Goal: Task Accomplishment & Management: Complete application form

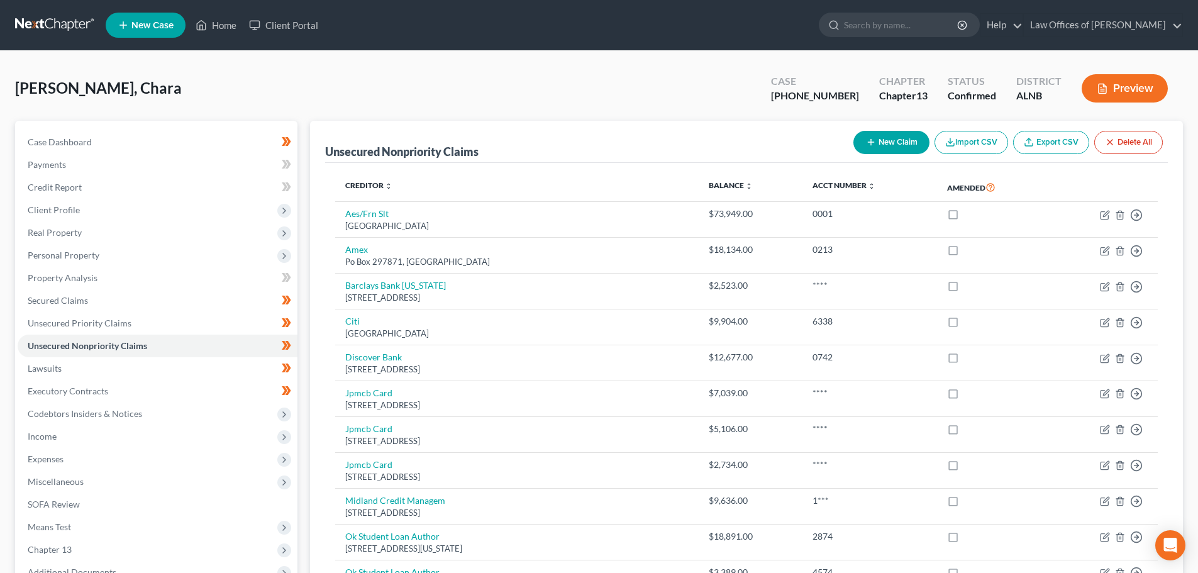
click at [159, 28] on span "New Case" at bounding box center [152, 25] width 42 height 9
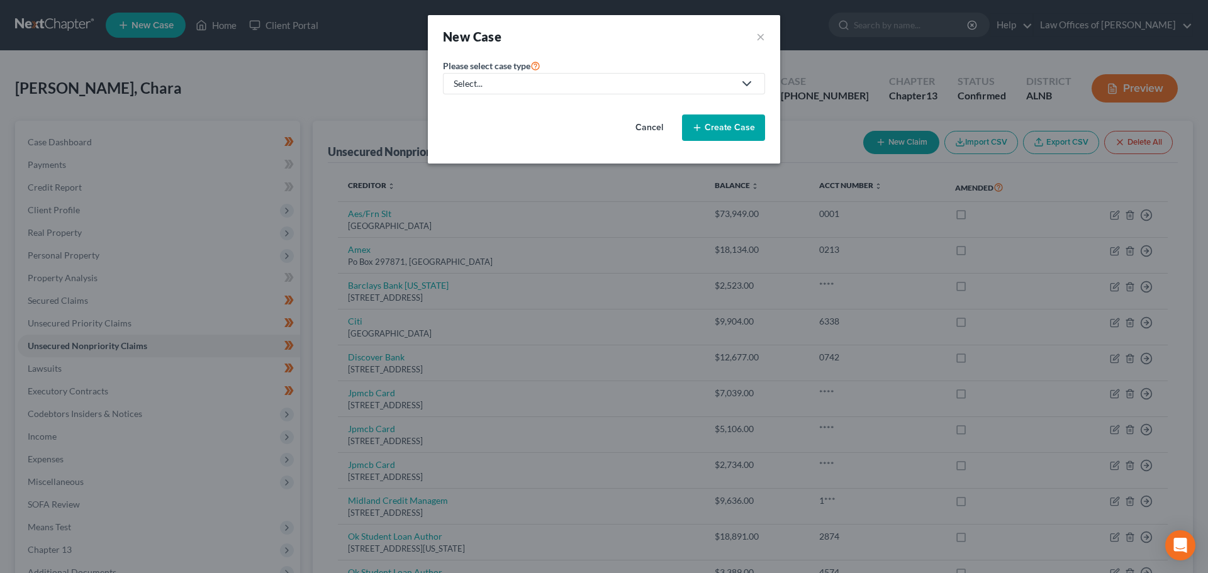
click at [749, 83] on polyline at bounding box center [747, 84] width 8 height 4
click at [499, 108] on div "Bankruptcy" at bounding box center [477, 109] width 45 height 13
select select "1"
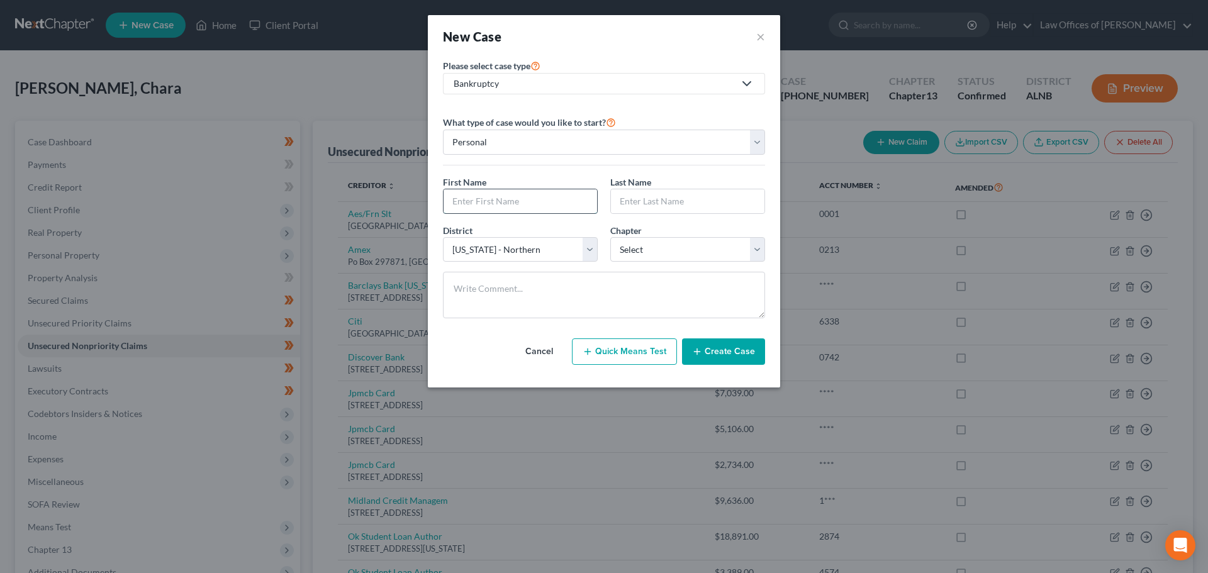
click at [563, 203] on input "text" at bounding box center [519, 201] width 153 height 24
type input "[PERSON_NAME]"
click at [589, 254] on select "Select [US_STATE] - [GEOGRAPHIC_DATA] [US_STATE] - [GEOGRAPHIC_DATA][US_STATE] …" at bounding box center [520, 249] width 155 height 25
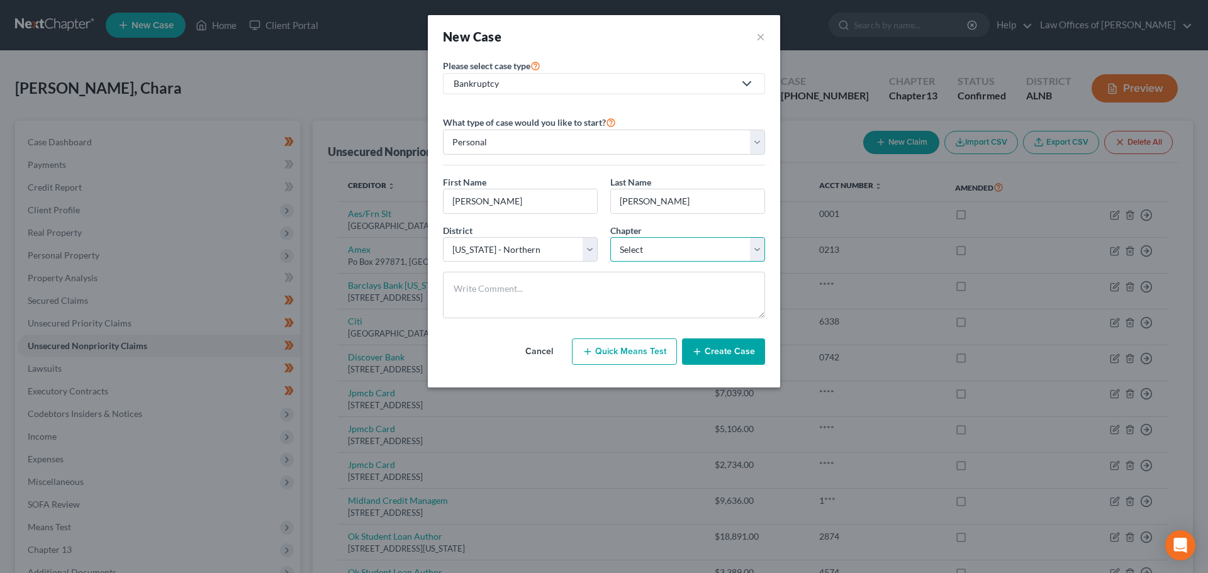
click at [754, 244] on select "Select 7 11 12 13" at bounding box center [687, 249] width 155 height 25
select select "3"
click at [610, 237] on select "Select 7 11 12 13" at bounding box center [687, 249] width 155 height 25
click at [738, 354] on button "Create Case" at bounding box center [723, 351] width 83 height 26
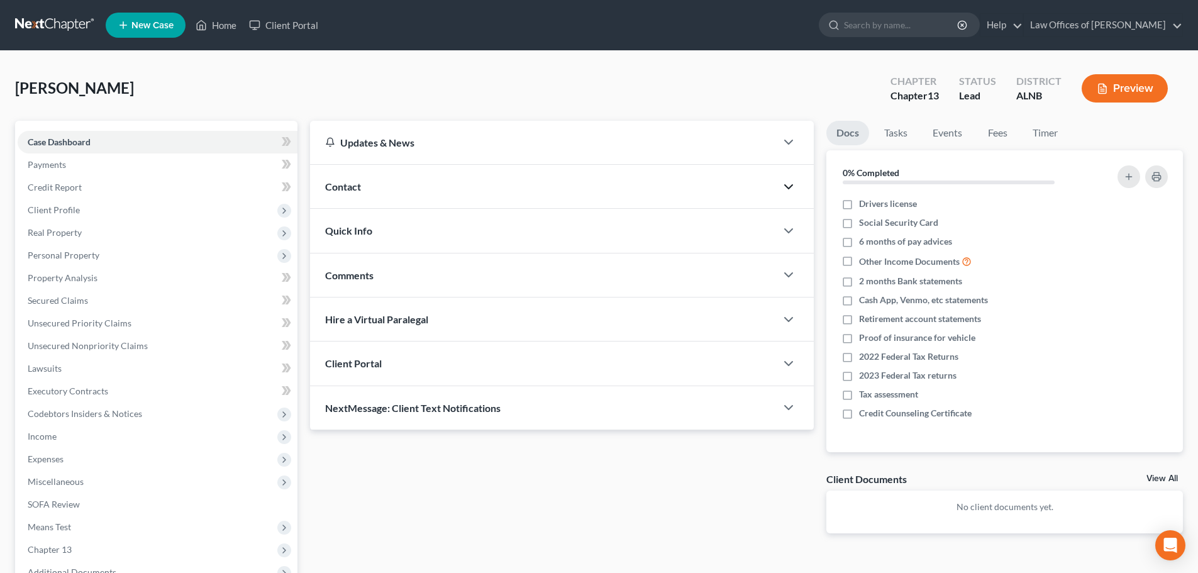
click at [785, 187] on icon "button" at bounding box center [788, 186] width 15 height 15
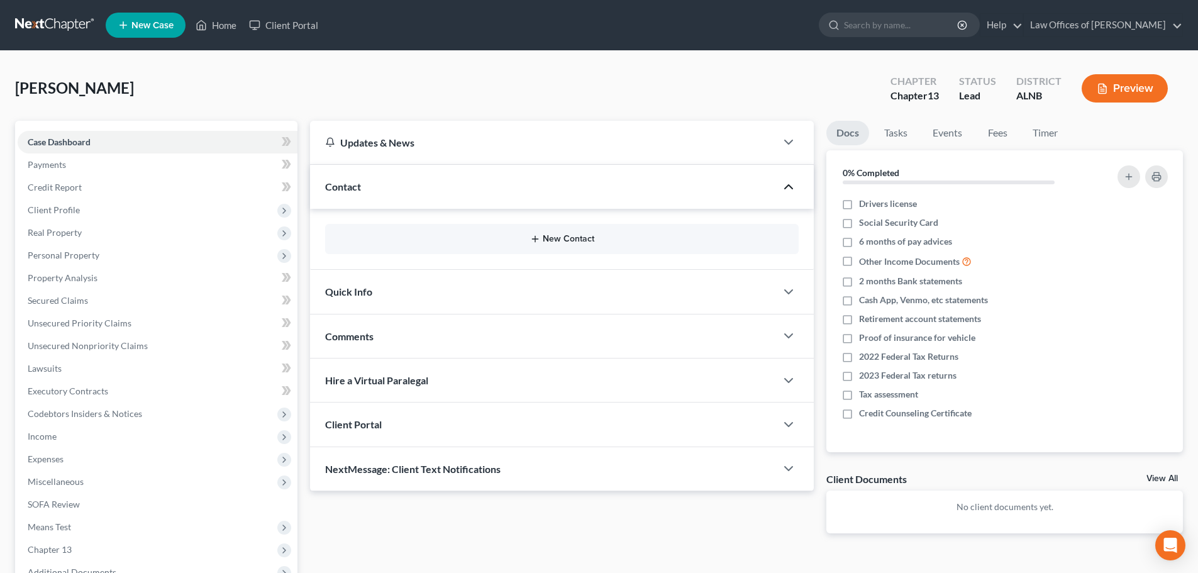
click at [542, 238] on button "New Contact" at bounding box center [562, 239] width 454 height 10
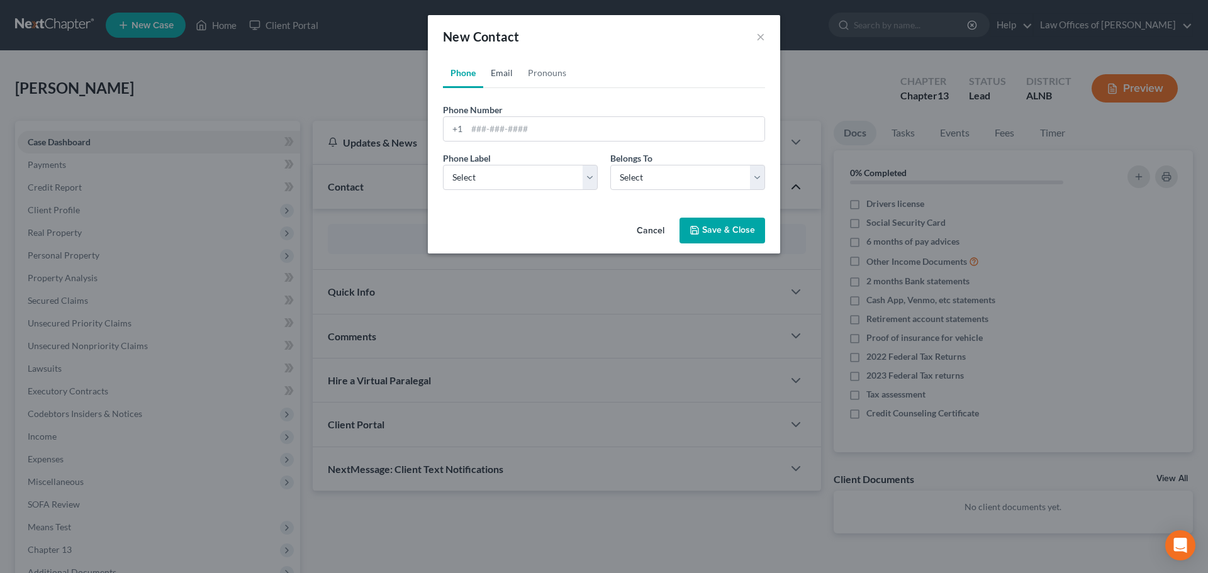
click at [501, 75] on link "Email" at bounding box center [501, 73] width 37 height 30
click at [571, 131] on input "email" at bounding box center [616, 129] width 298 height 24
paste input "[EMAIL_ADDRESS][DOMAIN_NAME]"
type input "[EMAIL_ADDRESS][DOMAIN_NAME]"
click at [753, 179] on select "Select Client Other" at bounding box center [687, 177] width 155 height 25
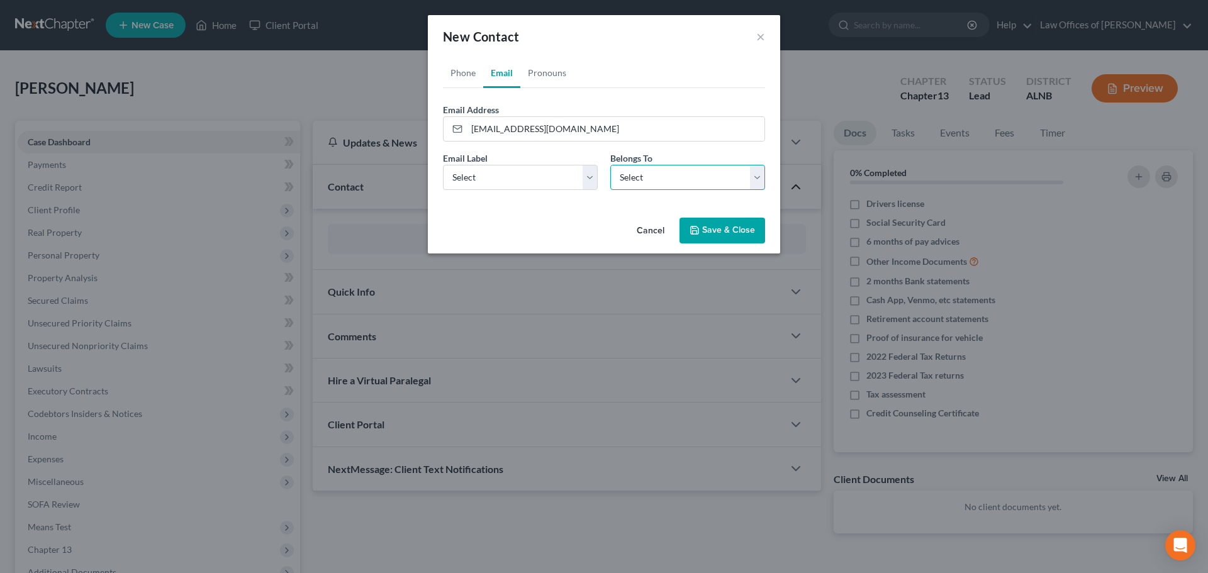
select select "0"
click at [610, 165] on select "Select Client Other" at bounding box center [687, 177] width 155 height 25
select select "0"
click at [585, 176] on select "Select Home Work Other" at bounding box center [520, 177] width 155 height 25
select select "0"
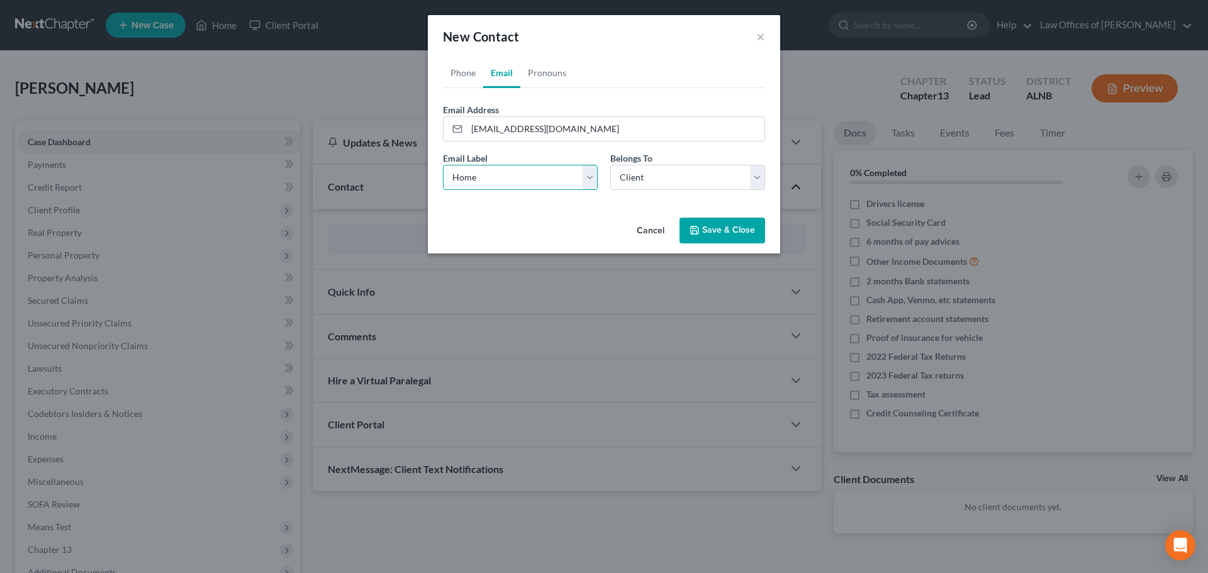
click at [443, 165] on select "Select Home Work Other" at bounding box center [520, 177] width 155 height 25
click at [463, 72] on link "Phone" at bounding box center [463, 73] width 40 height 30
click at [552, 129] on input "tel" at bounding box center [616, 129] width 298 height 24
paste input "[PHONE_NUMBER]"
type input "[PHONE_NUMBER]"
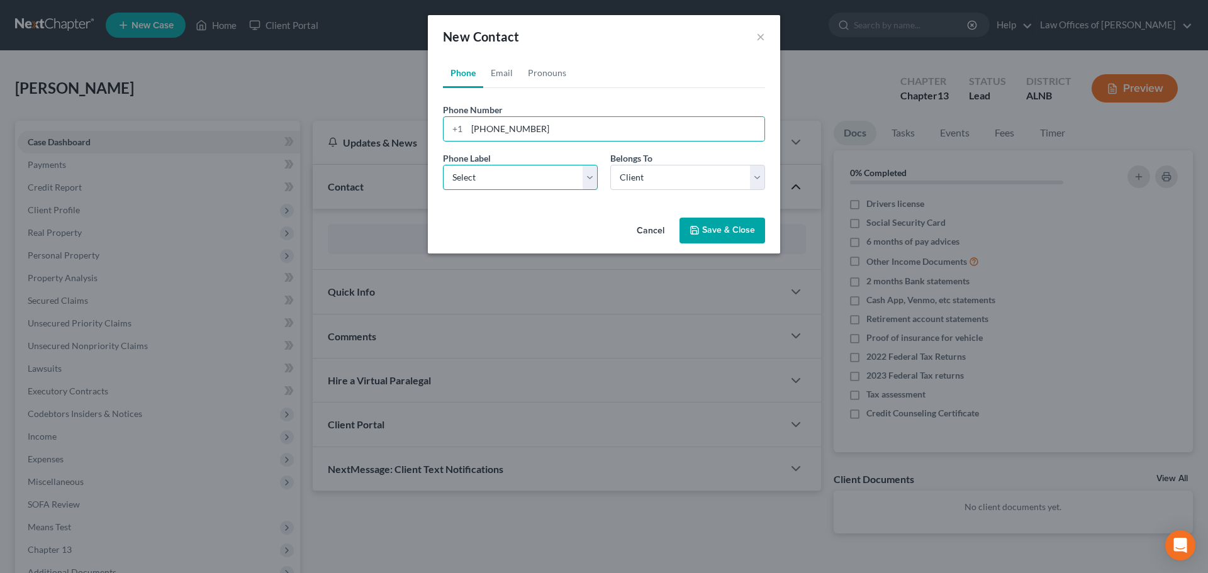
click at [590, 179] on select "Select Mobile Home Work Other" at bounding box center [520, 177] width 155 height 25
select select "0"
click at [443, 165] on select "Select Mobile Home Work Other" at bounding box center [520, 177] width 155 height 25
click at [759, 176] on select "Select Client Other" at bounding box center [687, 177] width 155 height 25
click at [610, 165] on select "Select Client Other" at bounding box center [687, 177] width 155 height 25
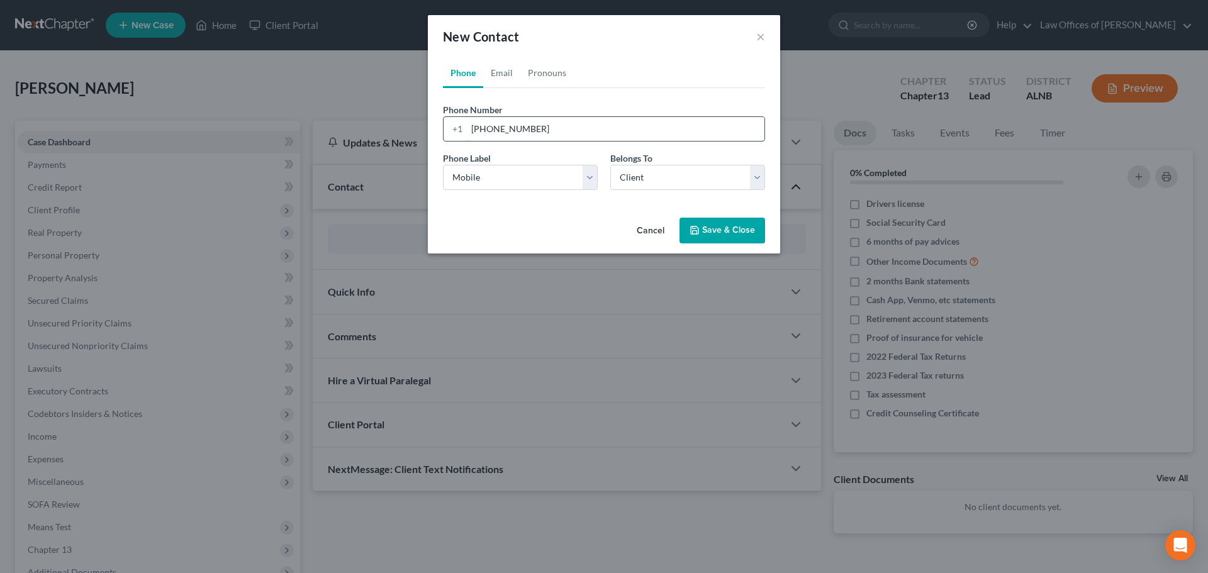
click at [469, 128] on input "[PHONE_NUMBER]" at bounding box center [616, 129] width 298 height 24
click at [552, 226] on div "Cancel Save & Close" at bounding box center [604, 234] width 352 height 42
click at [722, 226] on button "Save & Close" at bounding box center [722, 231] width 86 height 26
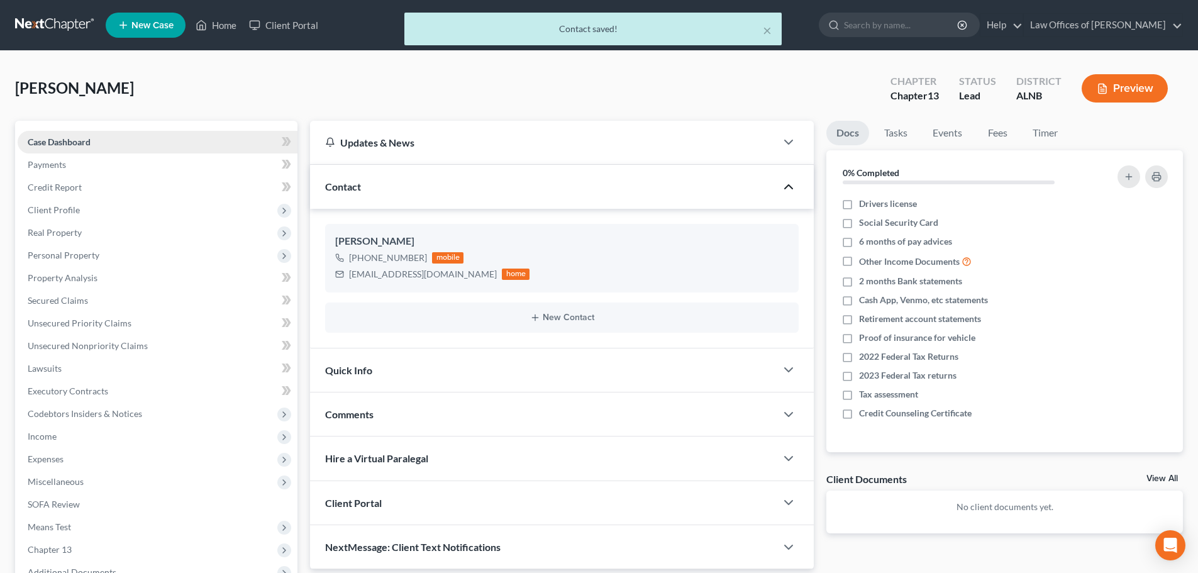
click at [82, 144] on span "Case Dashboard" at bounding box center [59, 142] width 63 height 11
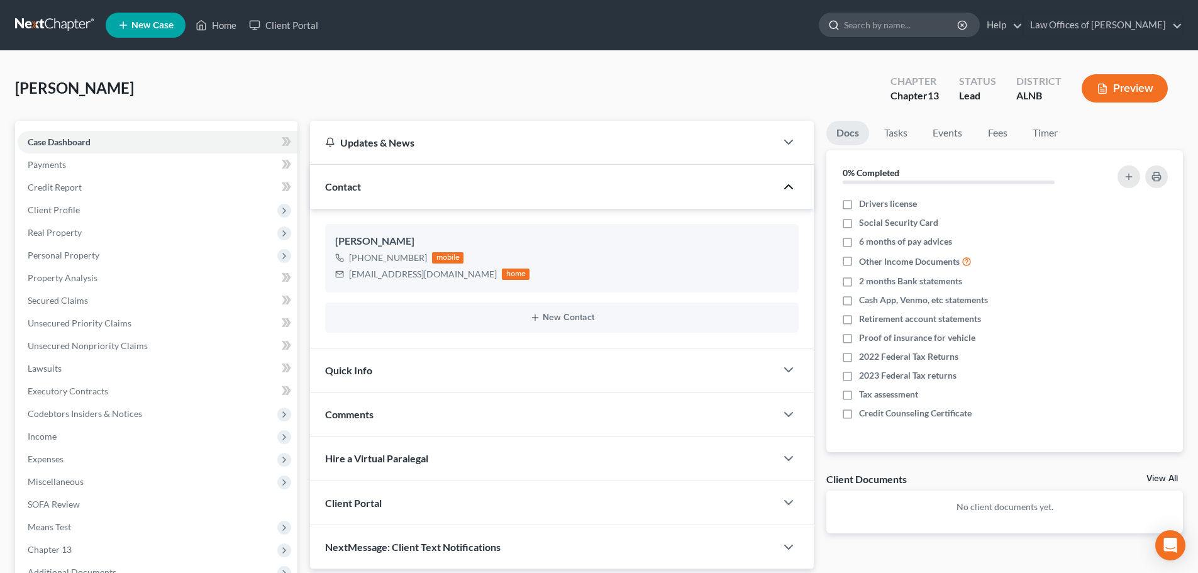
click at [910, 29] on input "search" at bounding box center [901, 24] width 115 height 23
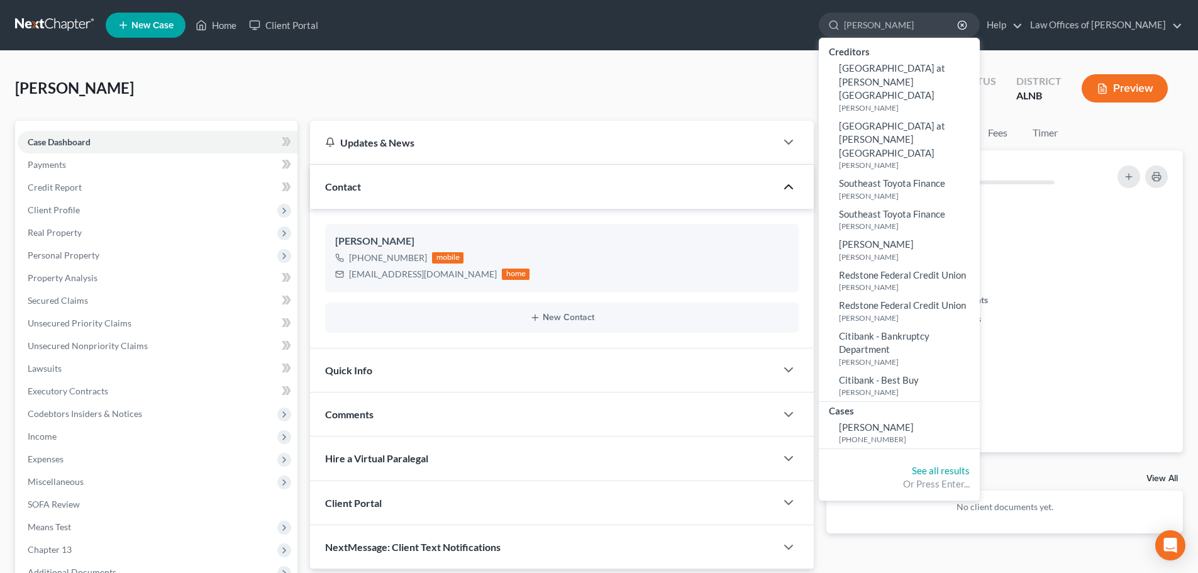
type input "[PERSON_NAME]"
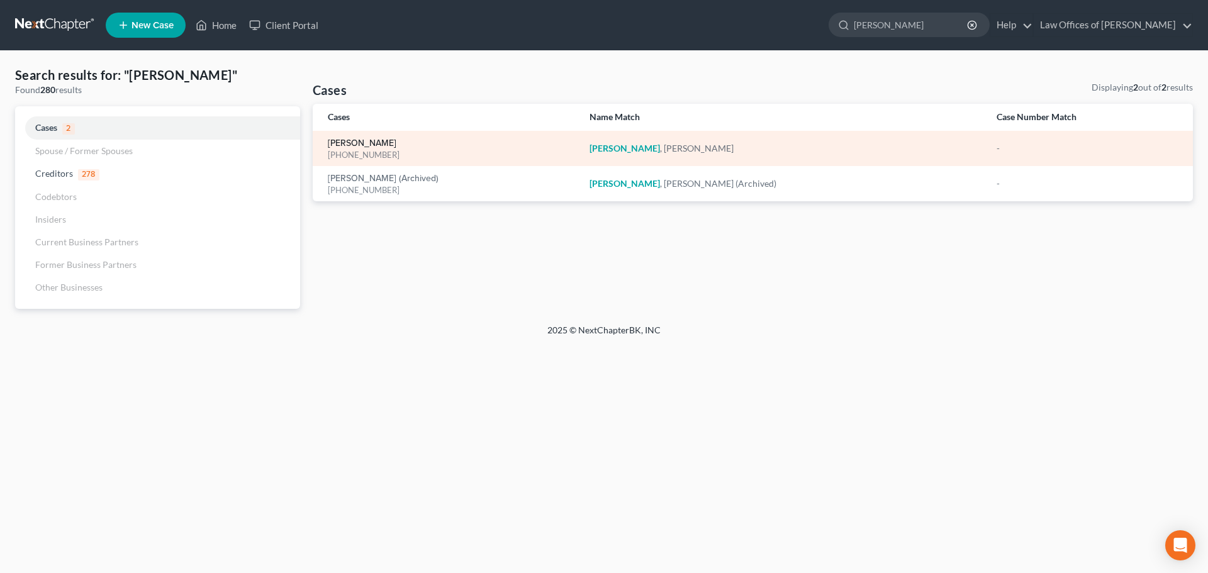
click at [364, 142] on link "[PERSON_NAME]" at bounding box center [362, 143] width 69 height 9
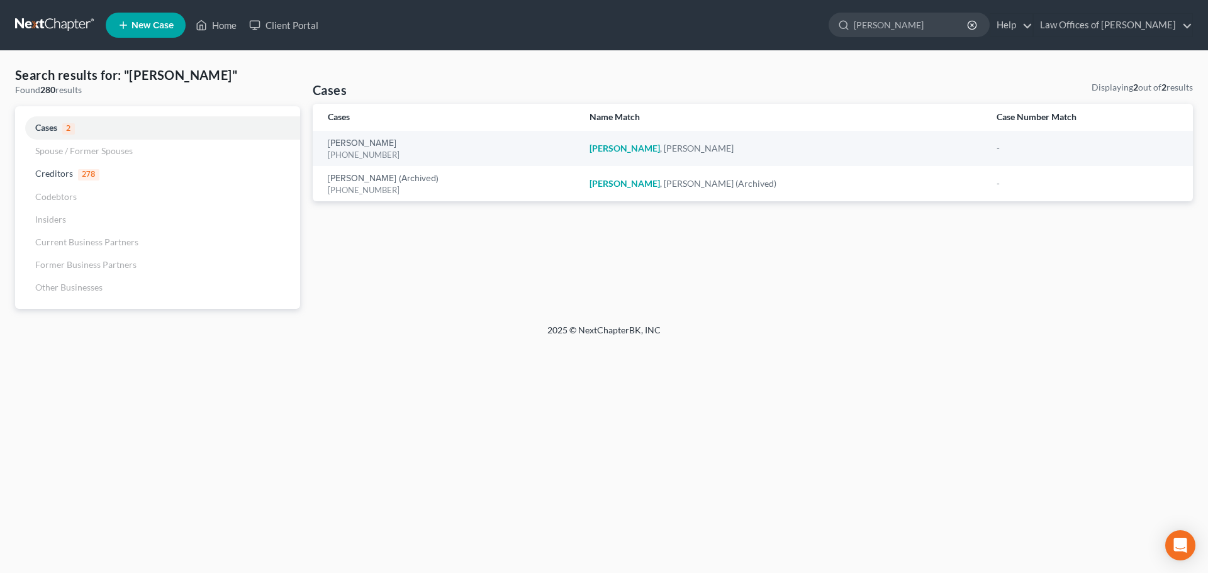
select select "1"
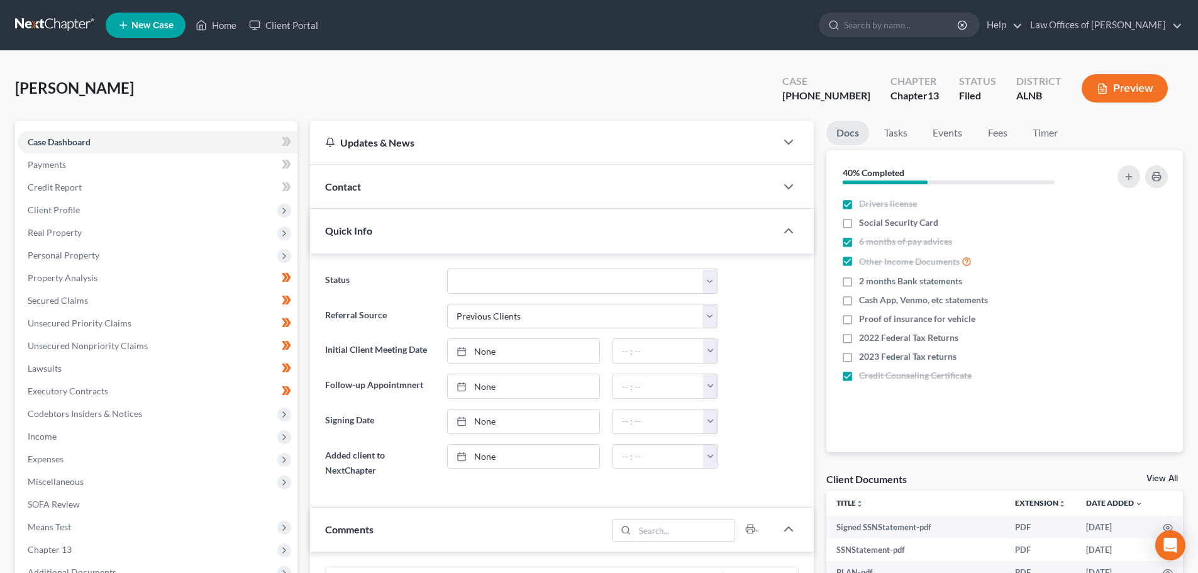
scroll to position [218, 0]
click at [1156, 479] on link "View All" at bounding box center [1162, 478] width 31 height 9
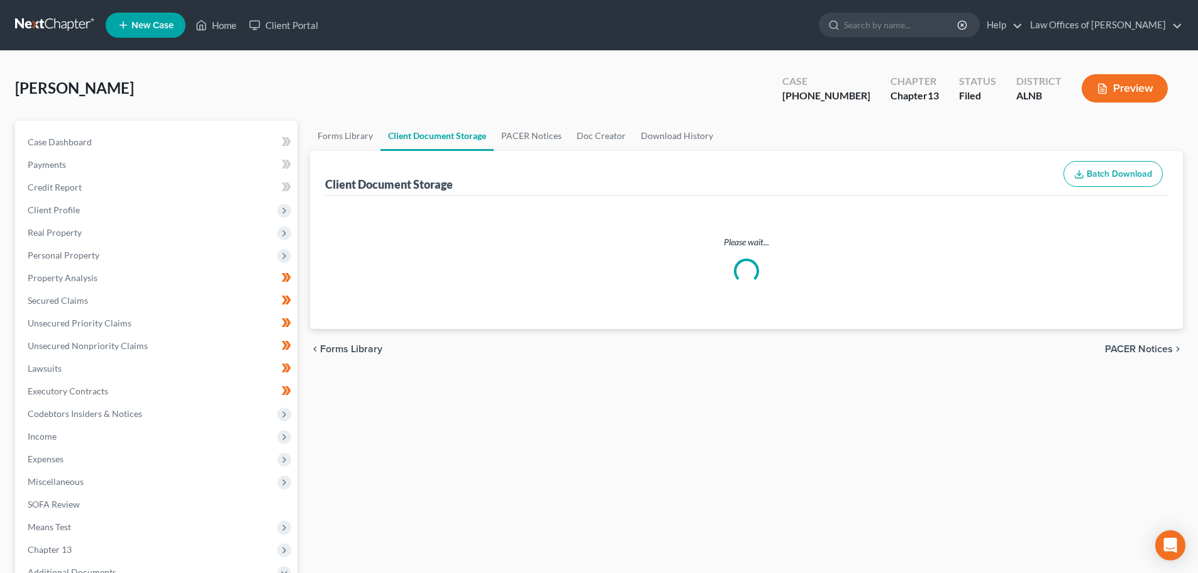
select select "5"
select select "23"
select select "22"
select select "19"
select select "10"
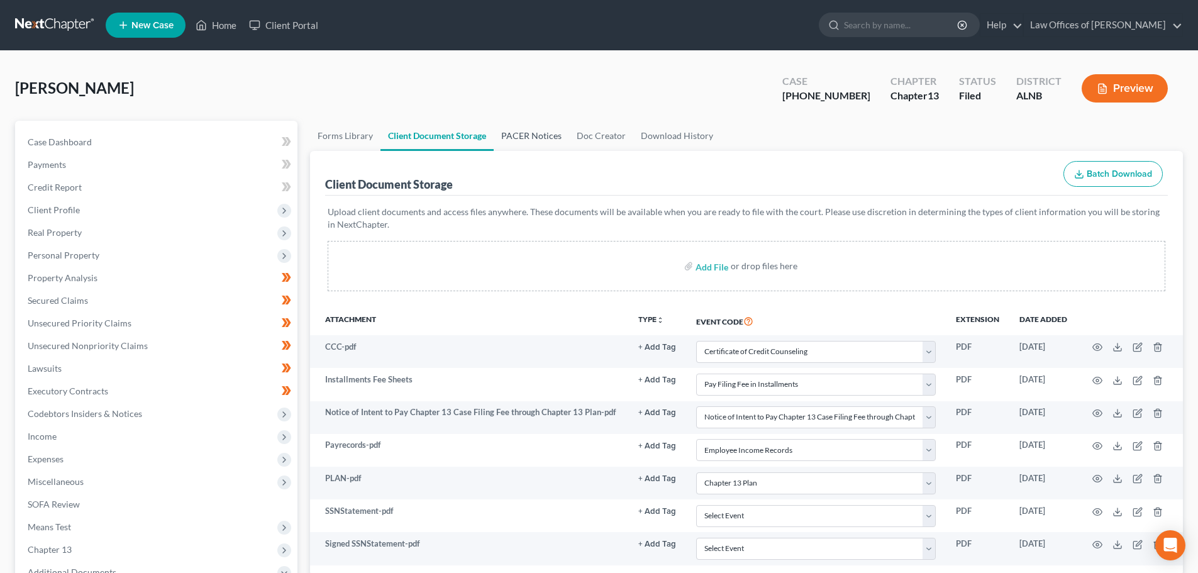
click at [528, 136] on link "PACER Notices" at bounding box center [531, 136] width 75 height 30
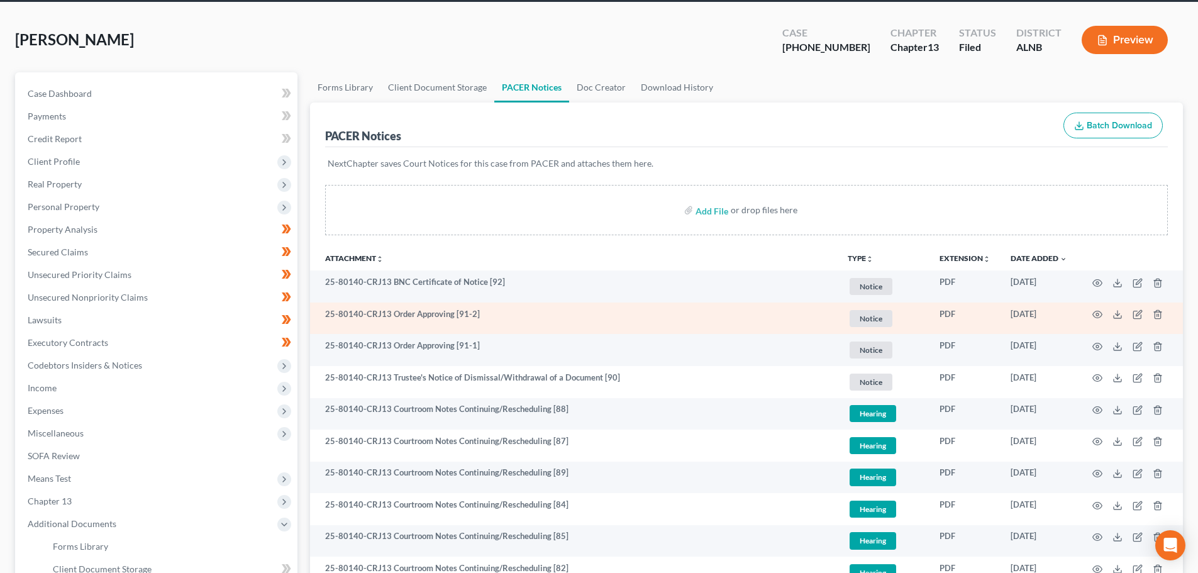
scroll to position [63, 0]
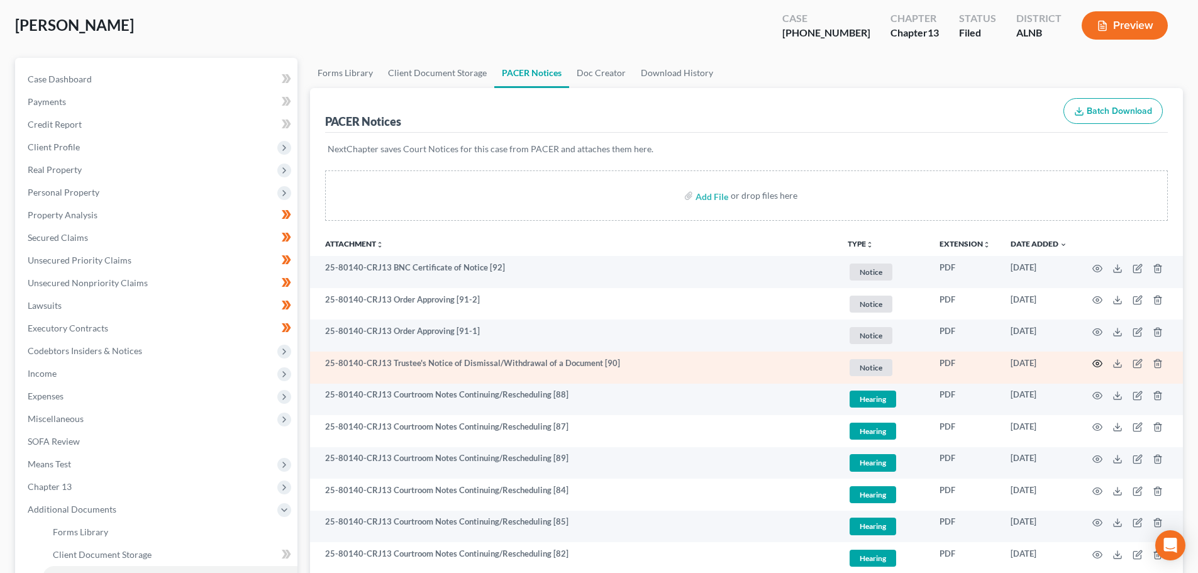
click at [1096, 362] on icon "button" at bounding box center [1098, 364] width 10 height 10
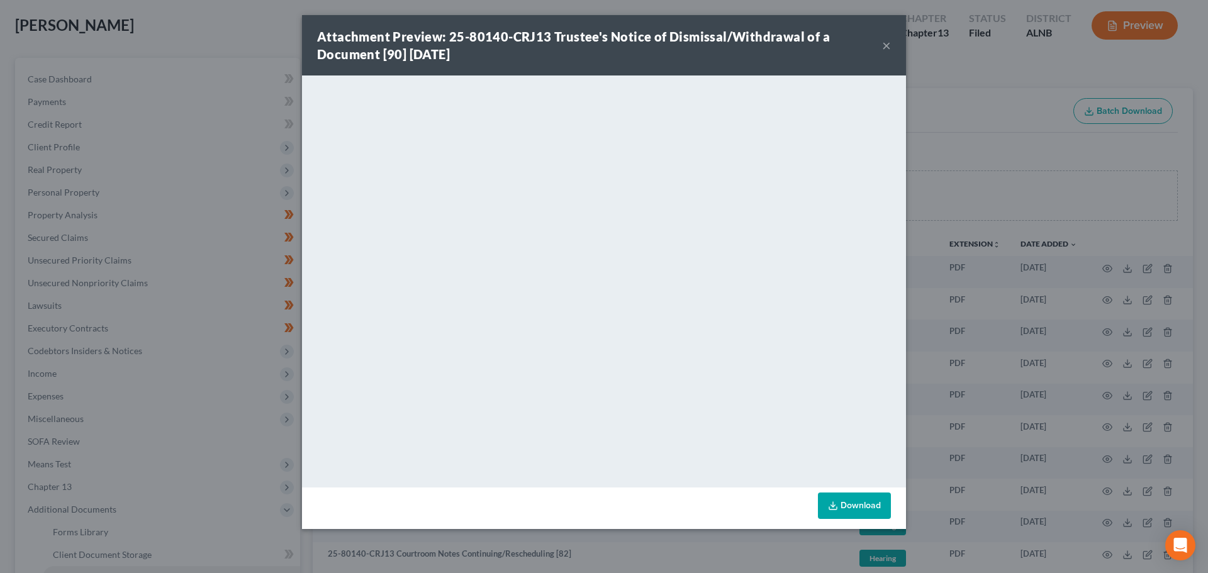
click at [888, 45] on button "×" at bounding box center [886, 45] width 9 height 15
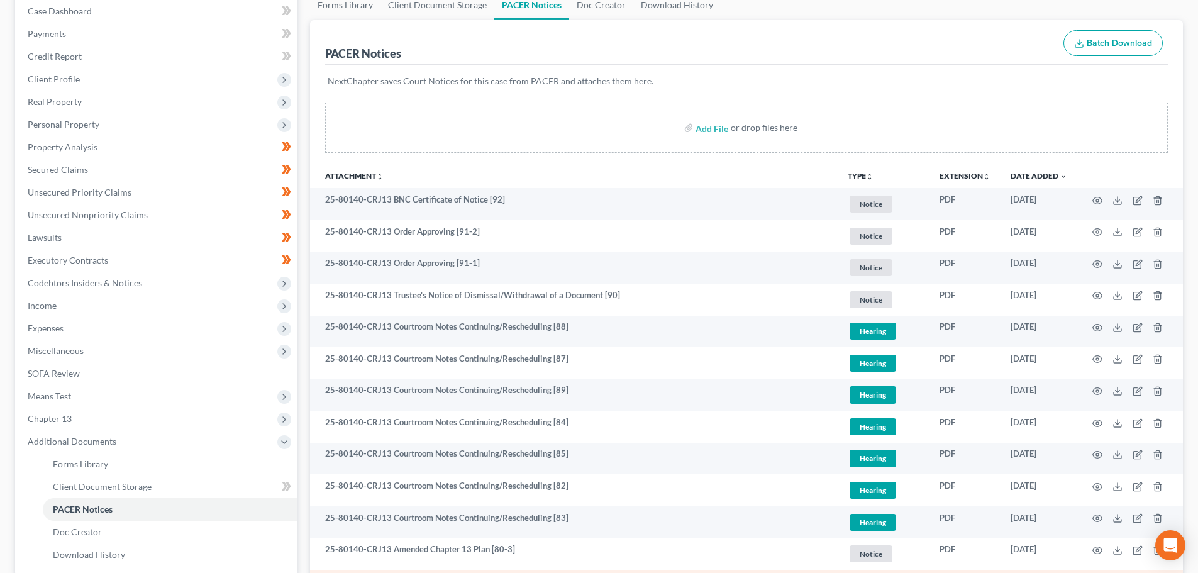
scroll to position [0, 0]
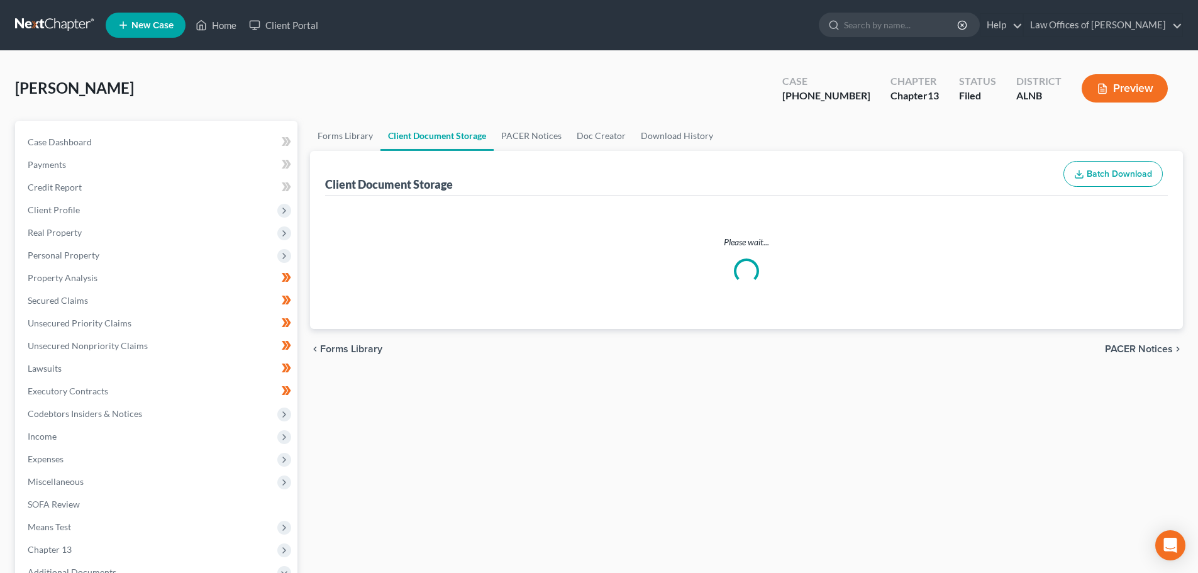
select select "5"
select select "23"
select select "22"
select select "19"
select select "10"
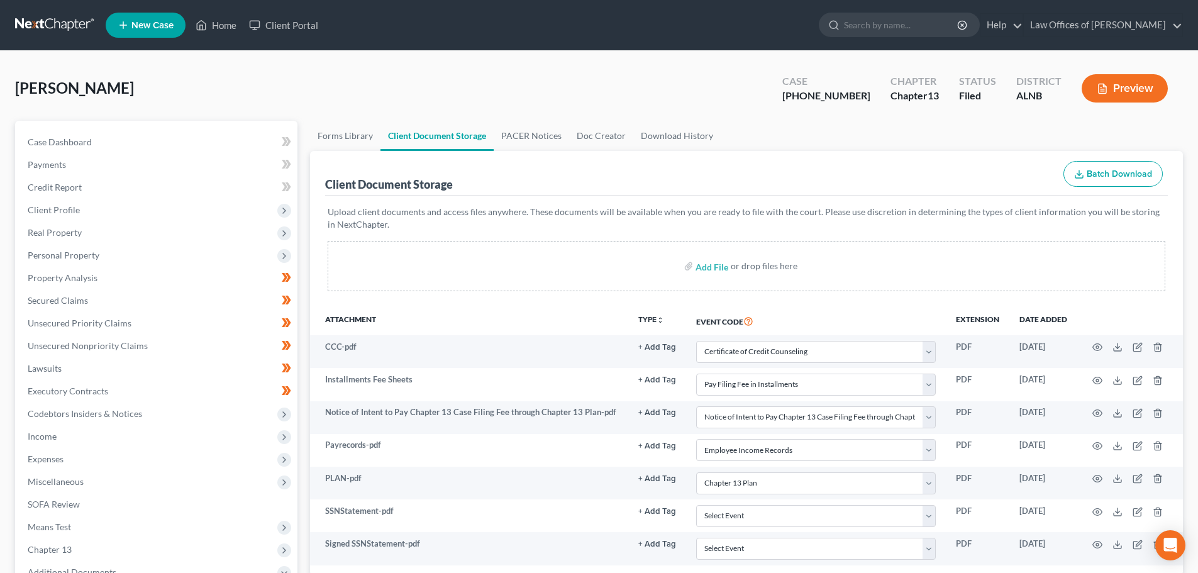
select select "3"
select select "1"
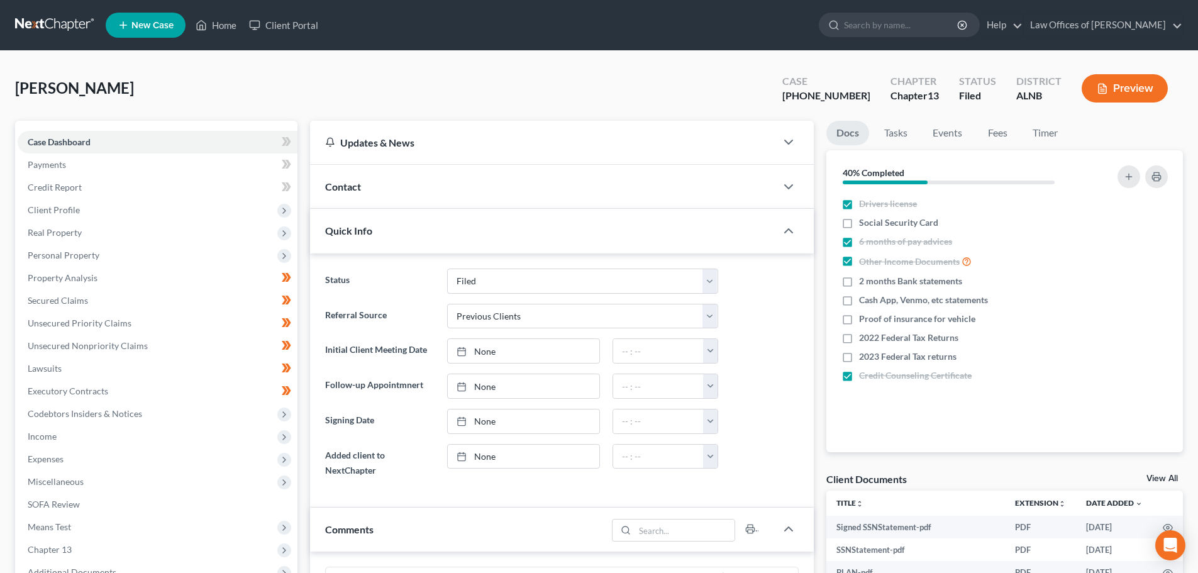
scroll to position [218, 0]
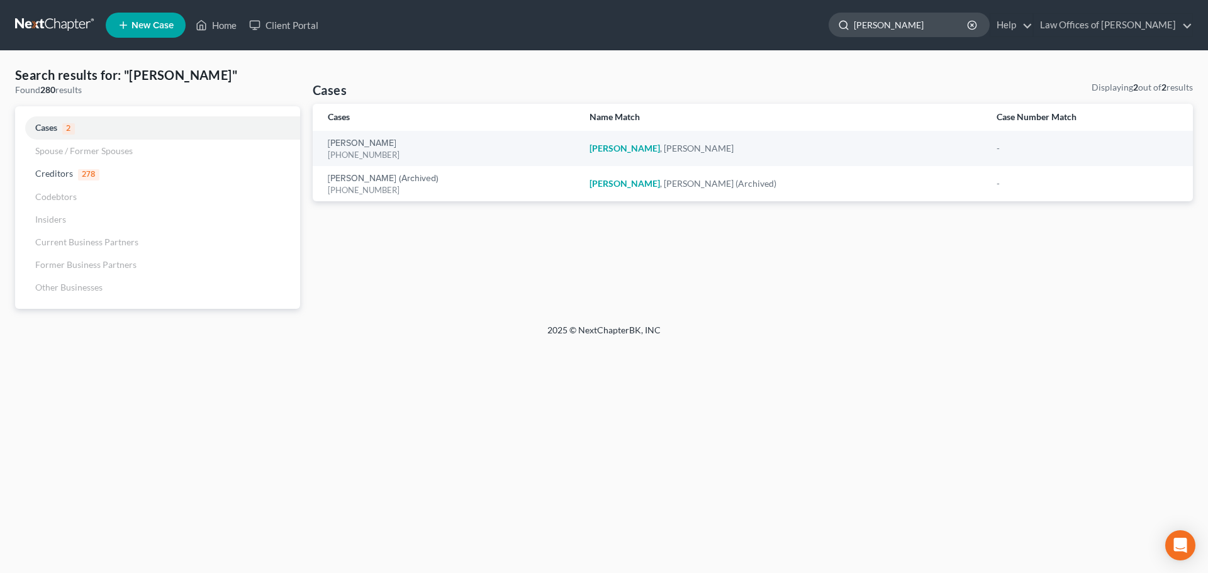
click at [901, 24] on input "[PERSON_NAME]" at bounding box center [911, 24] width 115 height 23
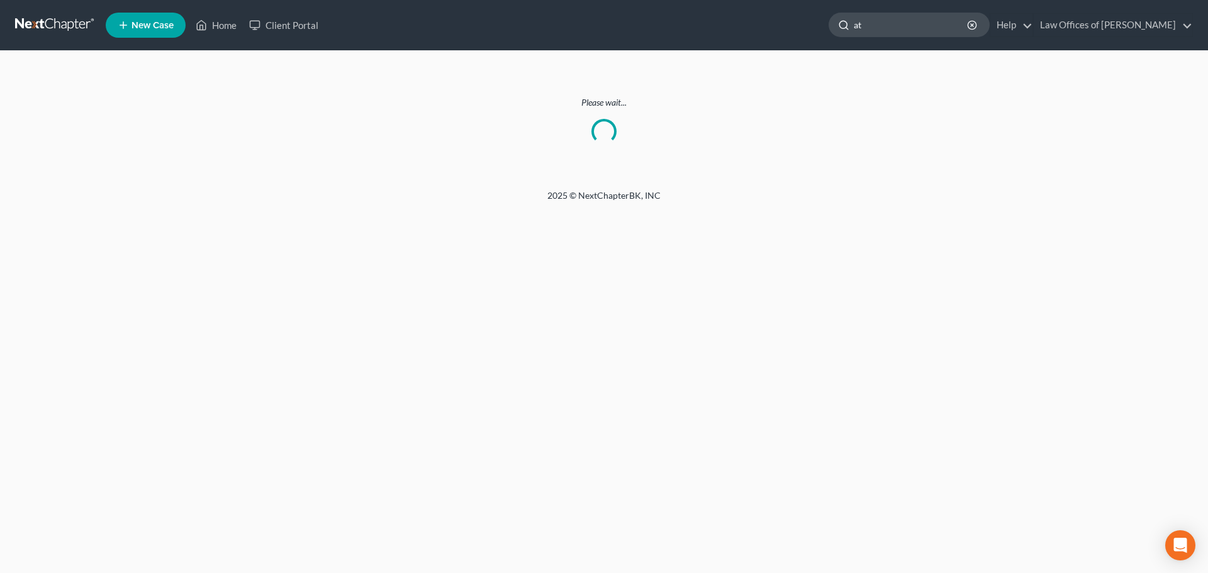
type input "a"
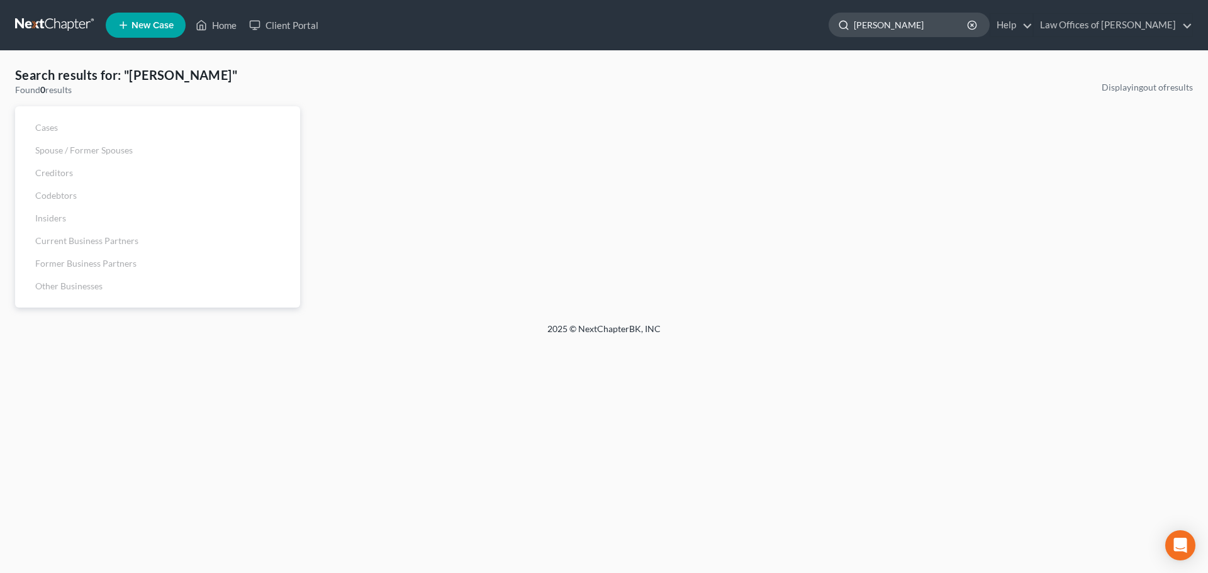
type input "[PERSON_NAME]"
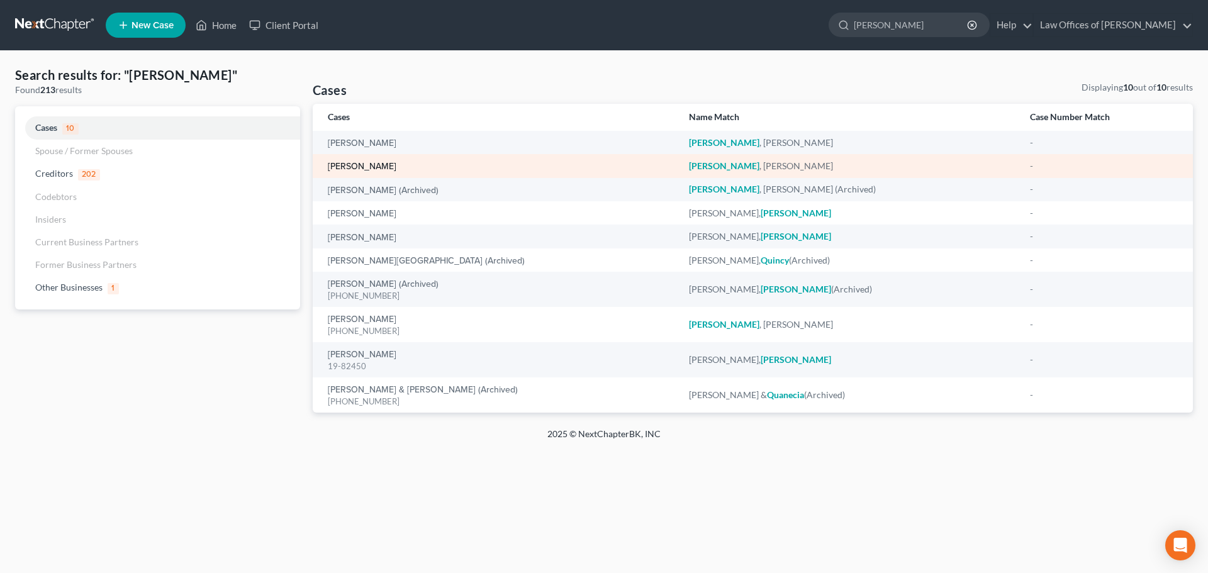
click at [374, 165] on link "[PERSON_NAME]" at bounding box center [362, 166] width 69 height 9
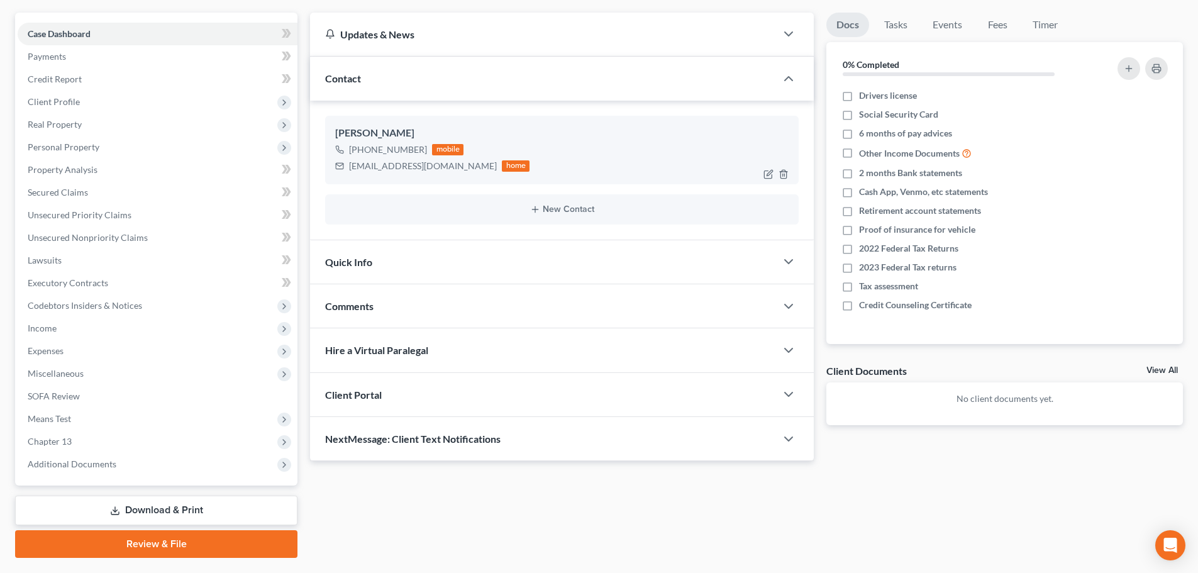
scroll to position [126, 0]
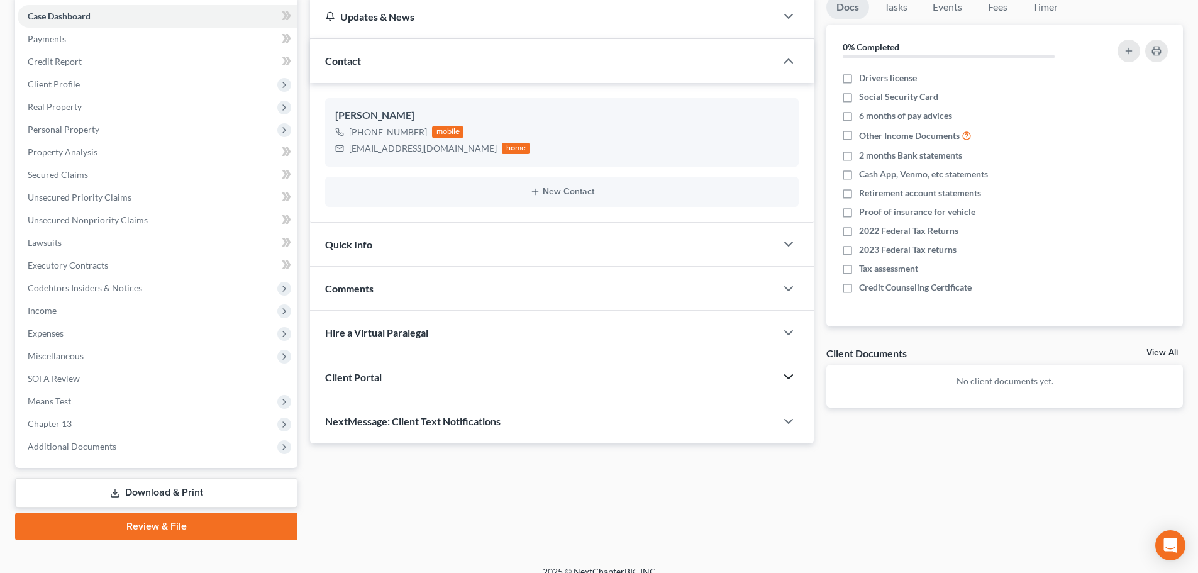
click at [783, 372] on icon "button" at bounding box center [788, 376] width 15 height 15
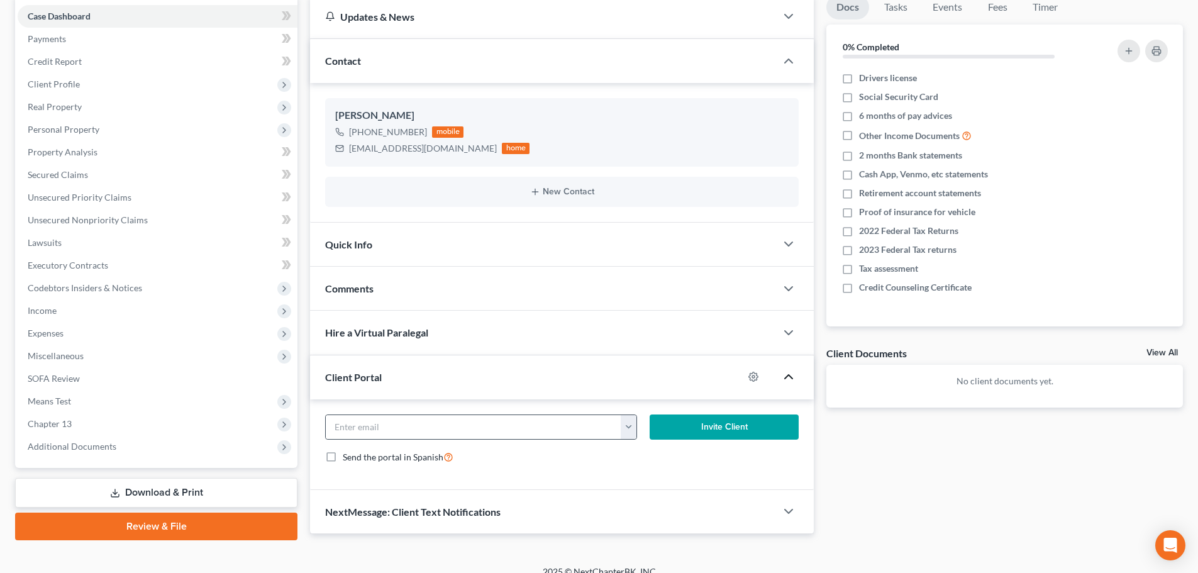
click at [630, 430] on button "button" at bounding box center [629, 427] width 16 height 24
drag, startPoint x: 641, startPoint y: 451, endPoint x: 654, endPoint y: 458, distance: 14.9
click at [641, 451] on link "[EMAIL_ADDRESS][DOMAIN_NAME]" at bounding box center [707, 454] width 172 height 21
type input "[EMAIL_ADDRESS][DOMAIN_NAME]"
click at [733, 426] on button "Invite Client" at bounding box center [725, 427] width 150 height 25
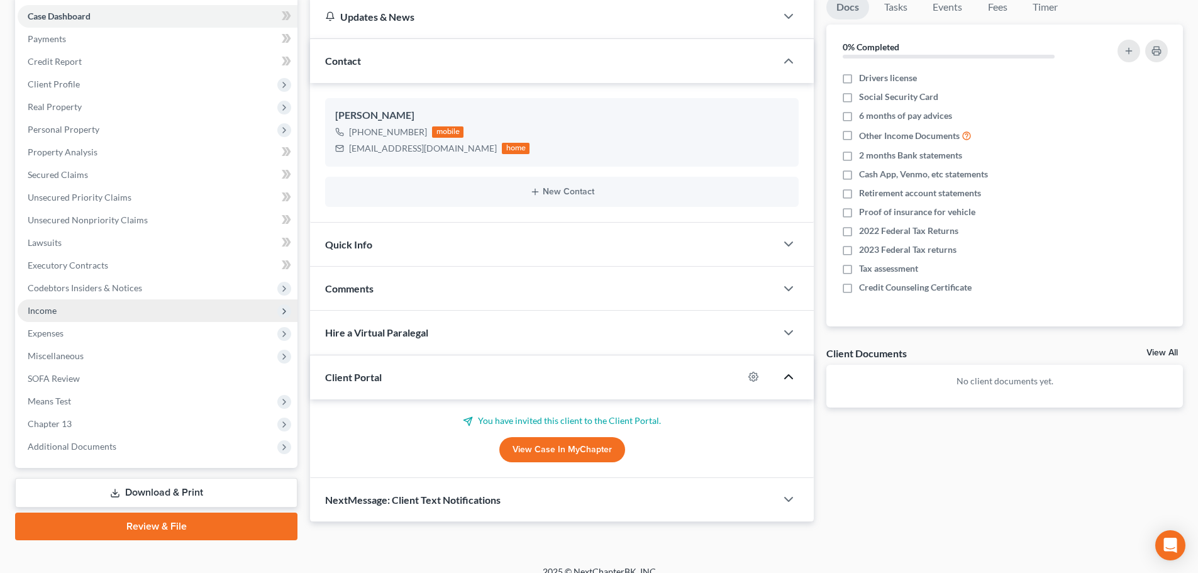
scroll to position [63, 0]
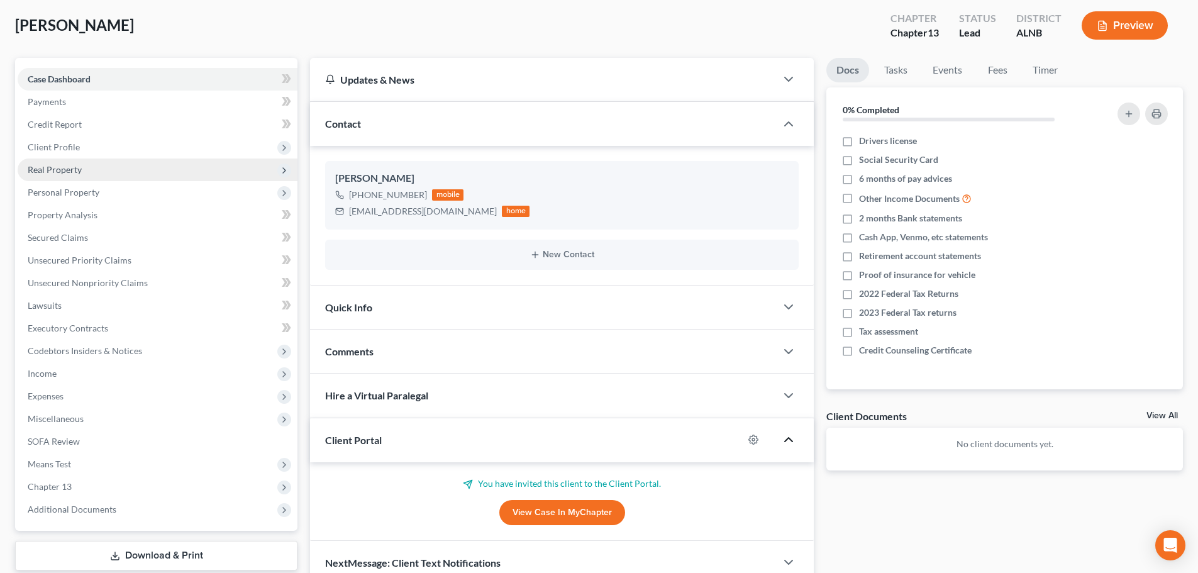
click at [70, 169] on span "Real Property" at bounding box center [55, 169] width 54 height 11
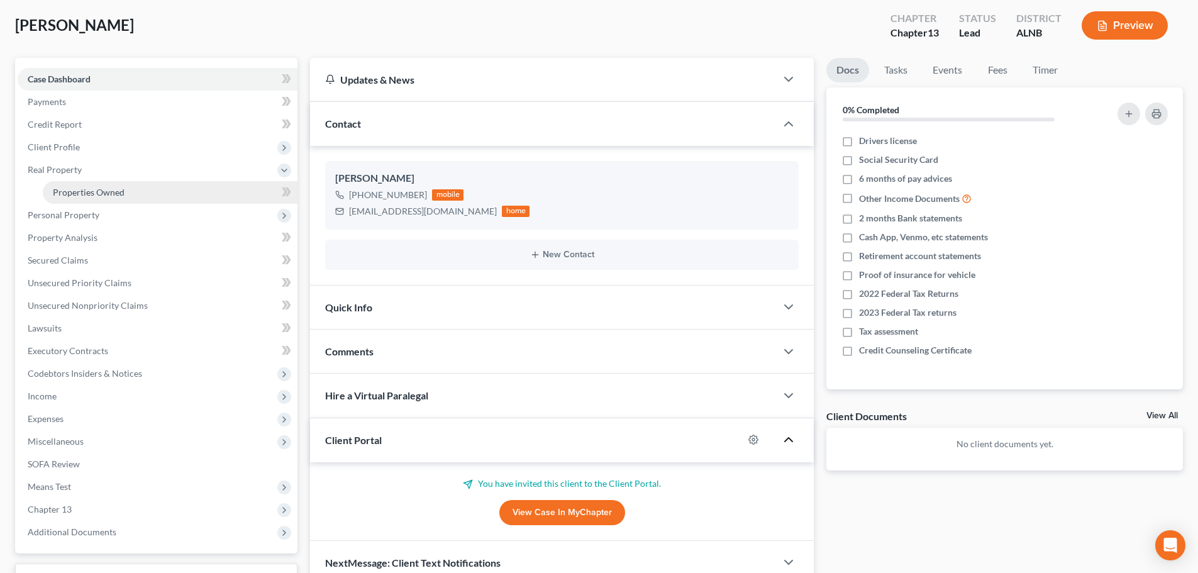
click at [79, 191] on span "Properties Owned" at bounding box center [89, 192] width 72 height 11
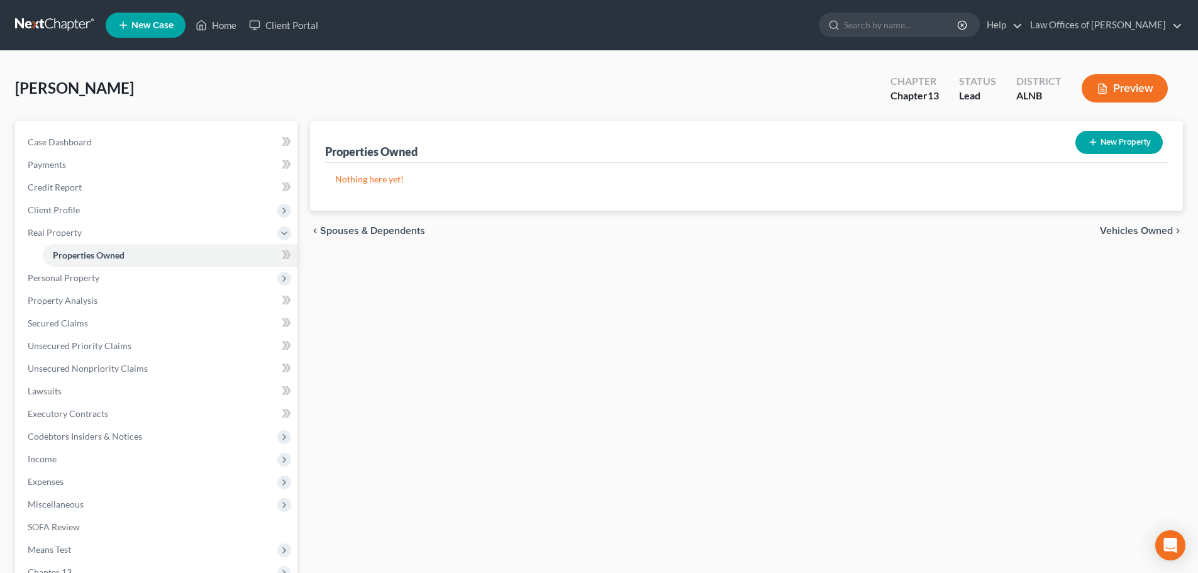
click at [1122, 143] on button "New Property" at bounding box center [1119, 142] width 87 height 23
select select "0"
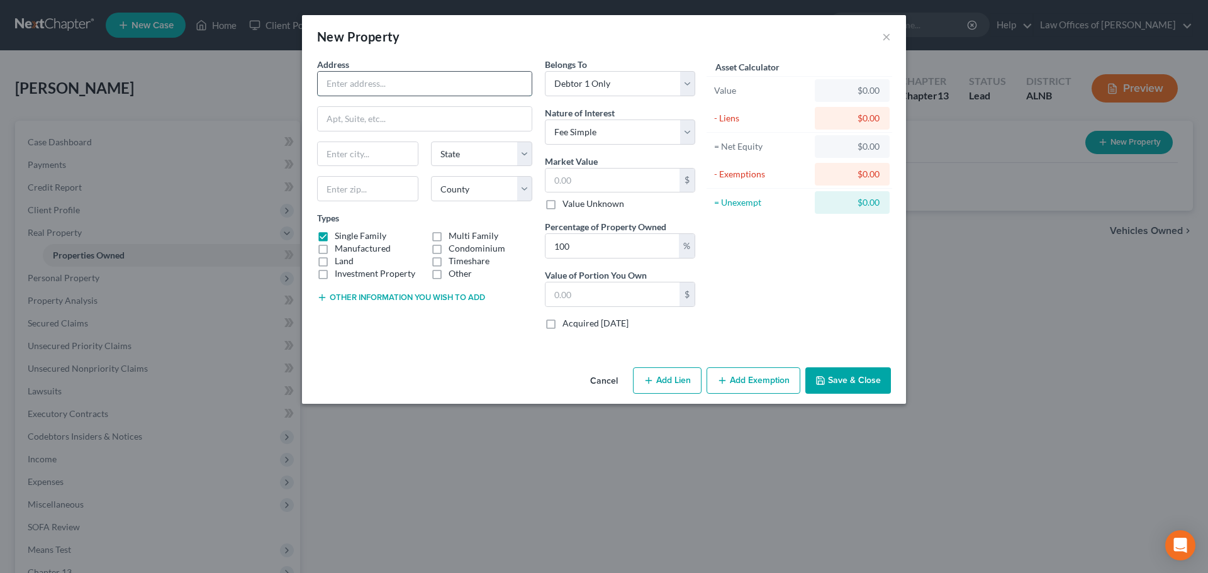
click at [451, 86] on input "text" at bounding box center [425, 84] width 214 height 24
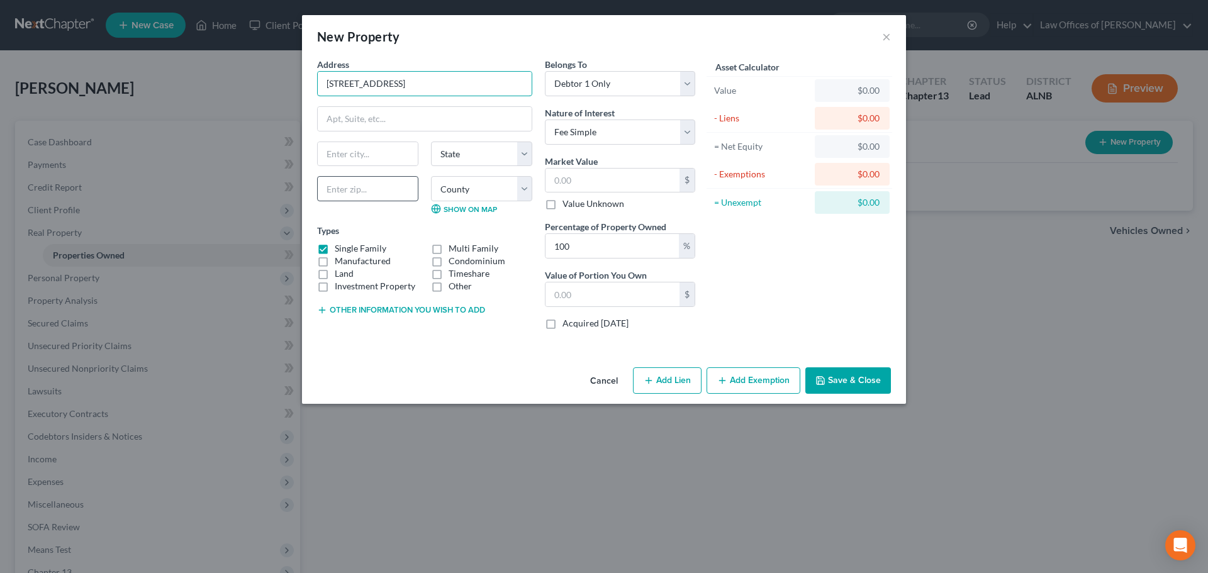
type input "[STREET_ADDRESS]"
click at [381, 187] on input "text" at bounding box center [367, 188] width 101 height 25
type input "35749"
type input "Harvest"
select select "0"
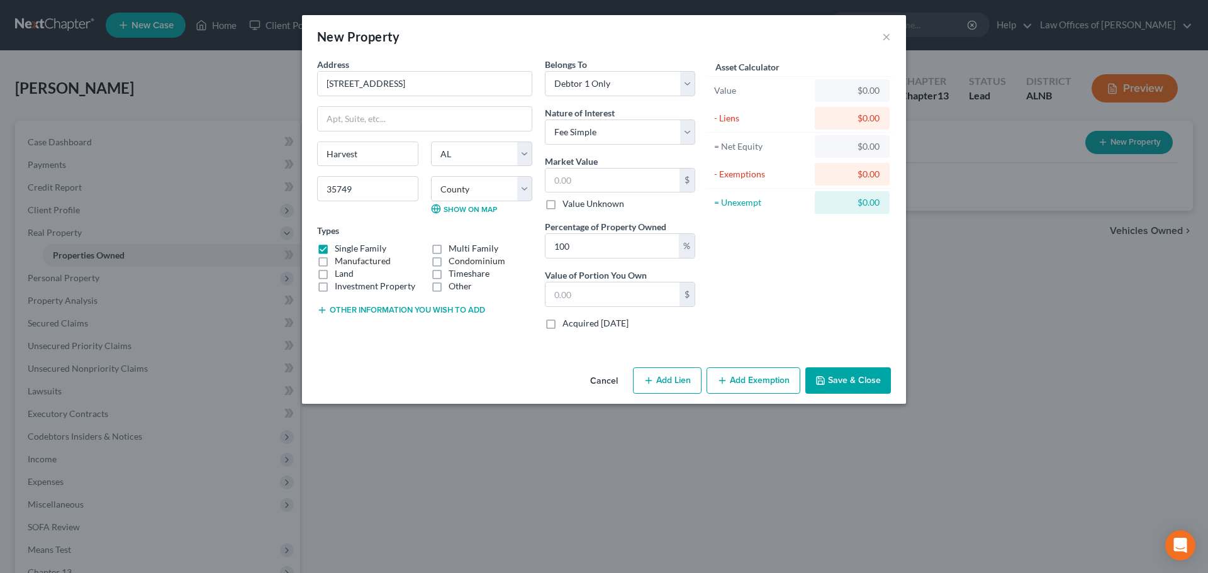
click at [382, 215] on div "Harvest State [US_STATE] AK AR AZ CA CO CT DE DC [GEOGRAPHIC_DATA] [GEOGRAPHIC_…" at bounding box center [425, 183] width 228 height 83
click at [522, 193] on select "County [GEOGRAPHIC_DATA] [GEOGRAPHIC_DATA] [GEOGRAPHIC_DATA] [GEOGRAPHIC_DATA] …" at bounding box center [481, 188] width 101 height 25
select select "41"
click at [431, 176] on select "County [GEOGRAPHIC_DATA] [GEOGRAPHIC_DATA] [GEOGRAPHIC_DATA] [GEOGRAPHIC_DATA] …" at bounding box center [481, 188] width 101 height 25
click at [797, 299] on div "Asset Calculator Value $0.00 - Liens $0.00 = Net Equity $0.00 - Exemptions $0.0…" at bounding box center [799, 199] width 196 height 282
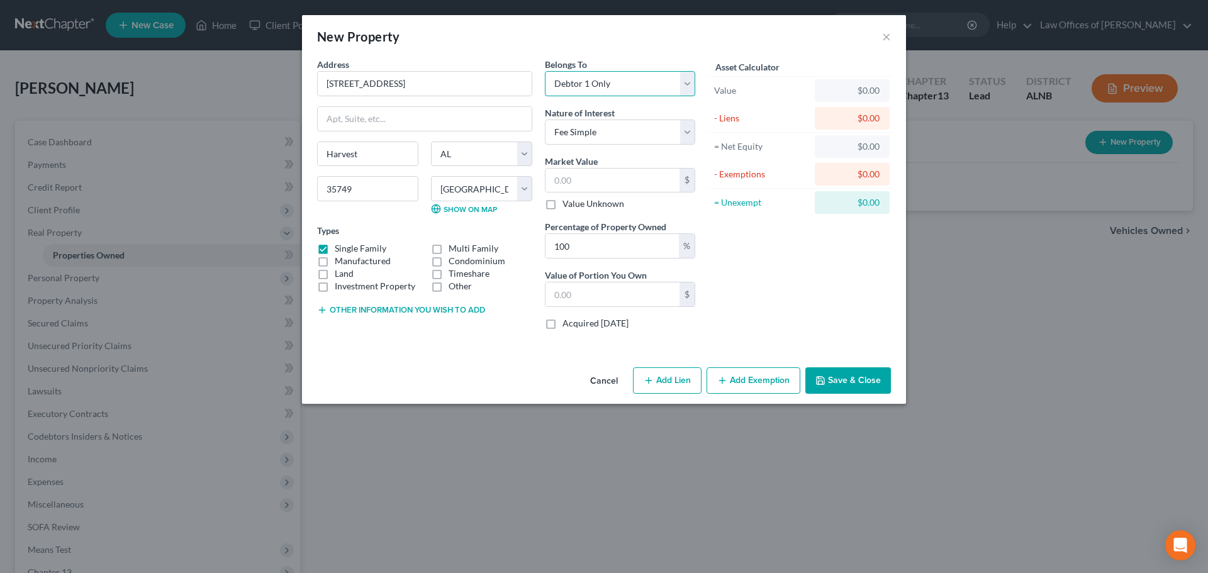
click at [689, 86] on select "Select Debtor 1 Only Debtor 2 Only Debtor 1 And Debtor 2 Only At Least One Of T…" at bounding box center [620, 83] width 150 height 25
select select "2"
click at [545, 71] on select "Select Debtor 1 Only Debtor 2 Only Debtor 1 And Debtor 2 Only At Least One Of T…" at bounding box center [620, 83] width 150 height 25
click at [674, 382] on button "Add Lien" at bounding box center [667, 380] width 69 height 26
select select "2"
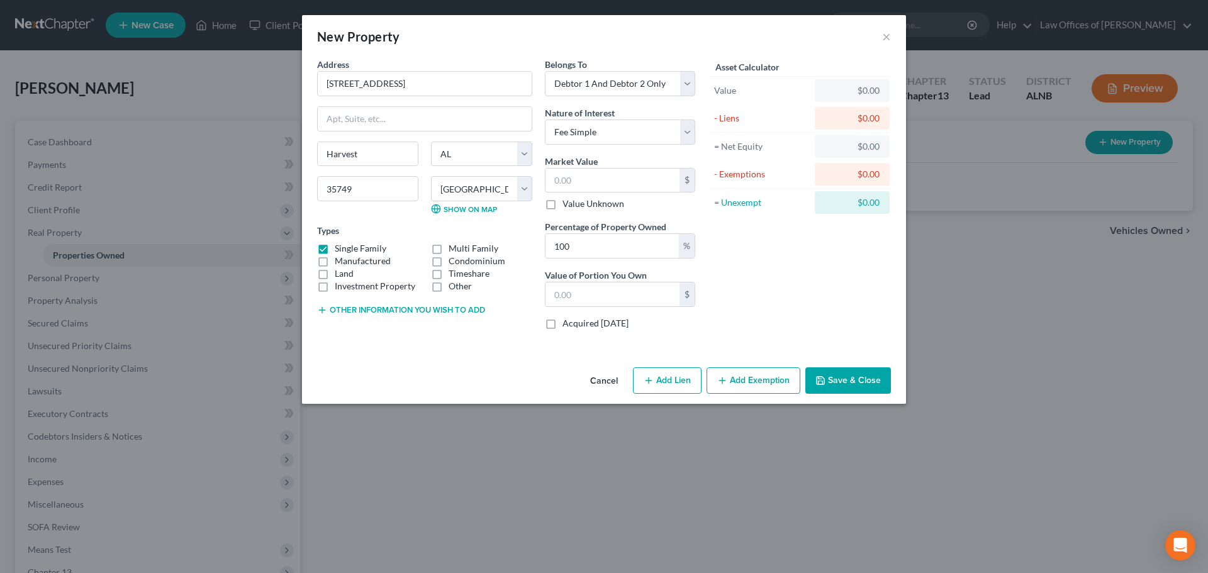
select select "0"
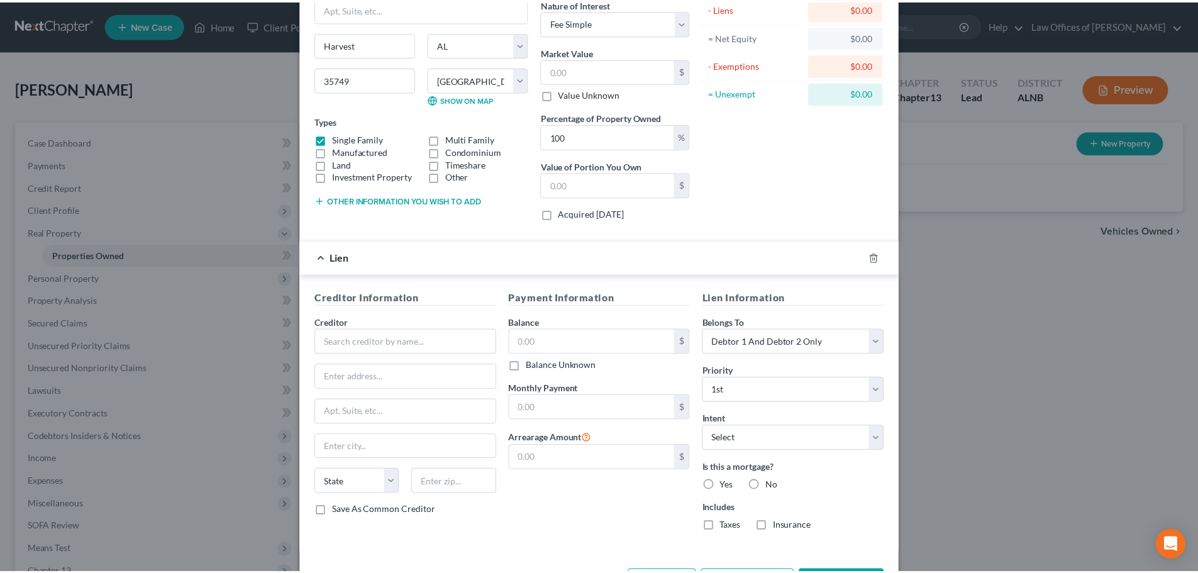
scroll to position [158, 0]
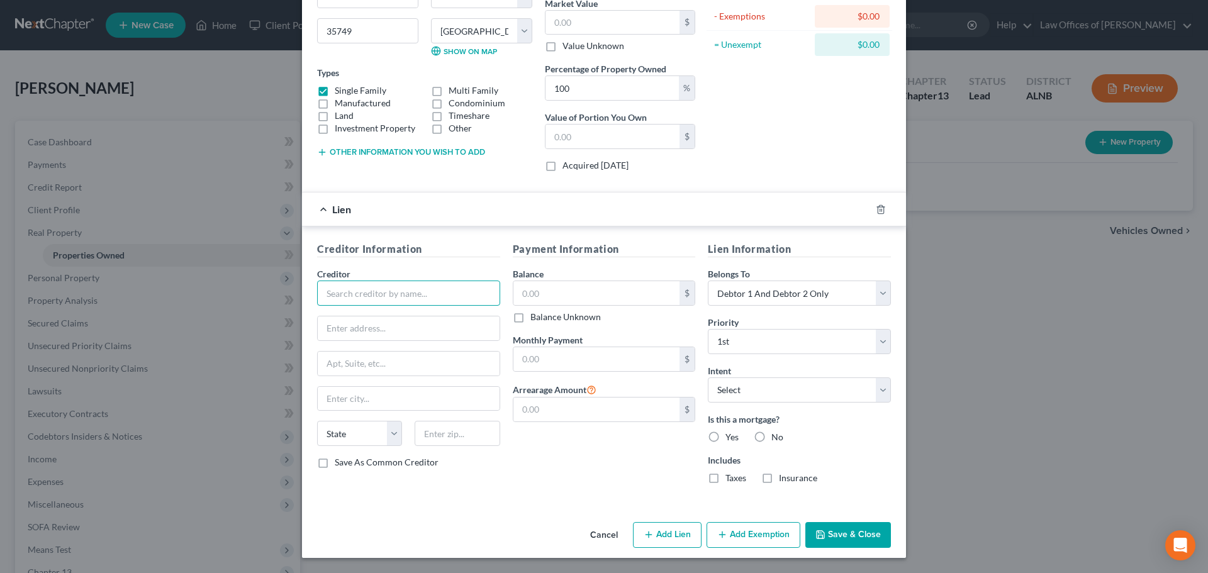
click at [465, 292] on input "text" at bounding box center [408, 293] width 183 height 25
type input "Loan Care"
click at [574, 298] on input "text" at bounding box center [596, 293] width 167 height 24
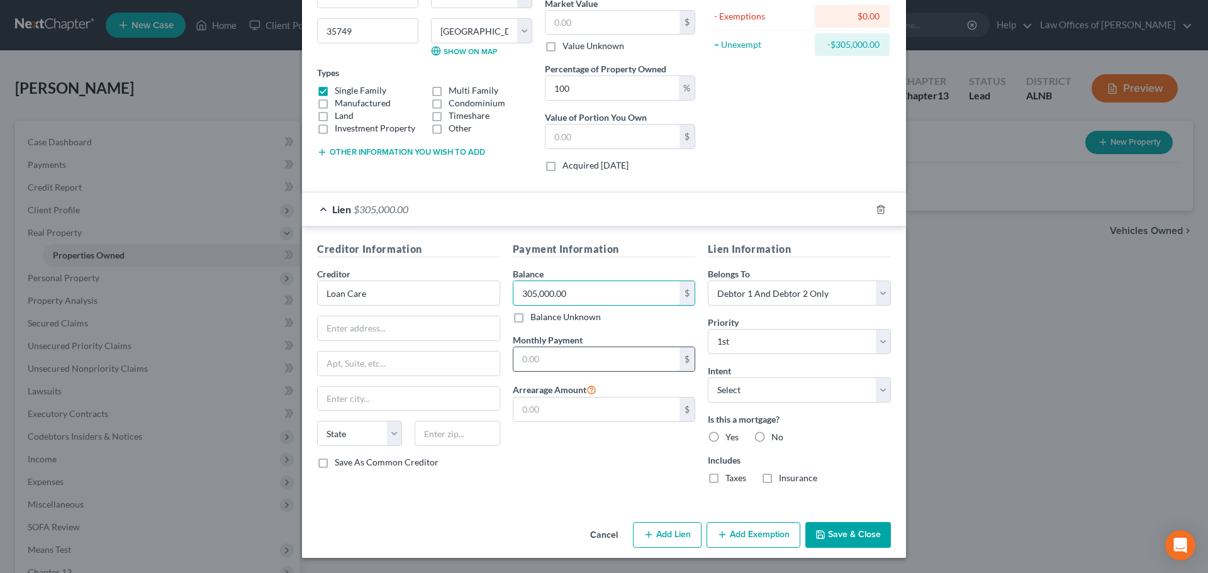
type input "305,000.00"
click at [615, 362] on input "text" at bounding box center [596, 359] width 167 height 24
type input "2,400.00"
click at [843, 530] on button "Save & Close" at bounding box center [848, 535] width 86 height 26
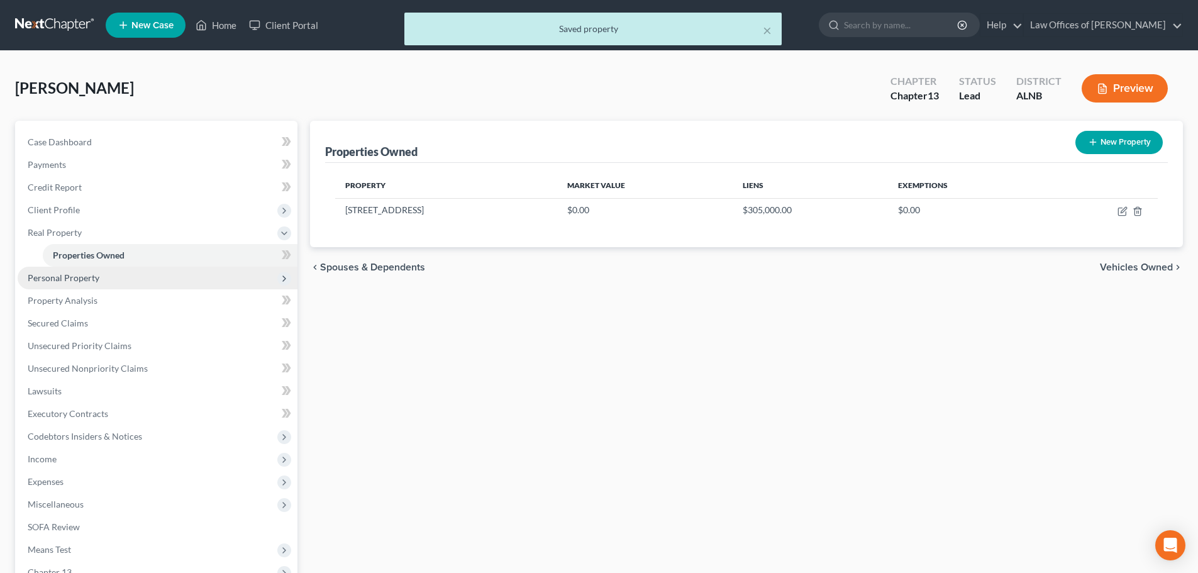
click at [106, 281] on span "Personal Property" at bounding box center [158, 278] width 280 height 23
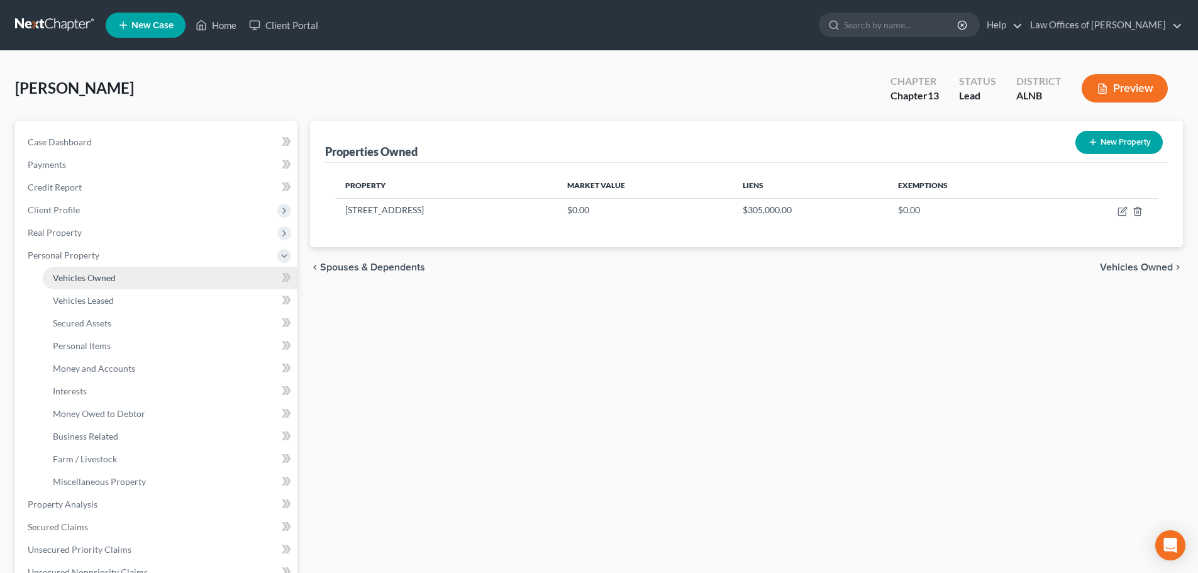
click at [121, 277] on link "Vehicles Owned" at bounding box center [170, 278] width 255 height 23
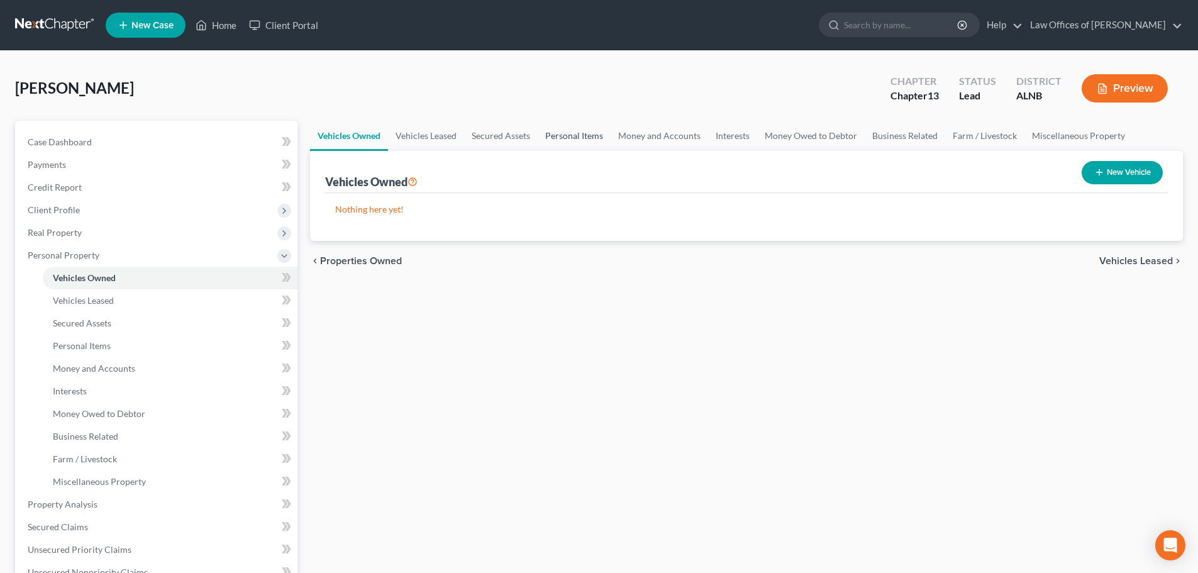
click at [579, 135] on link "Personal Items" at bounding box center [574, 136] width 73 height 30
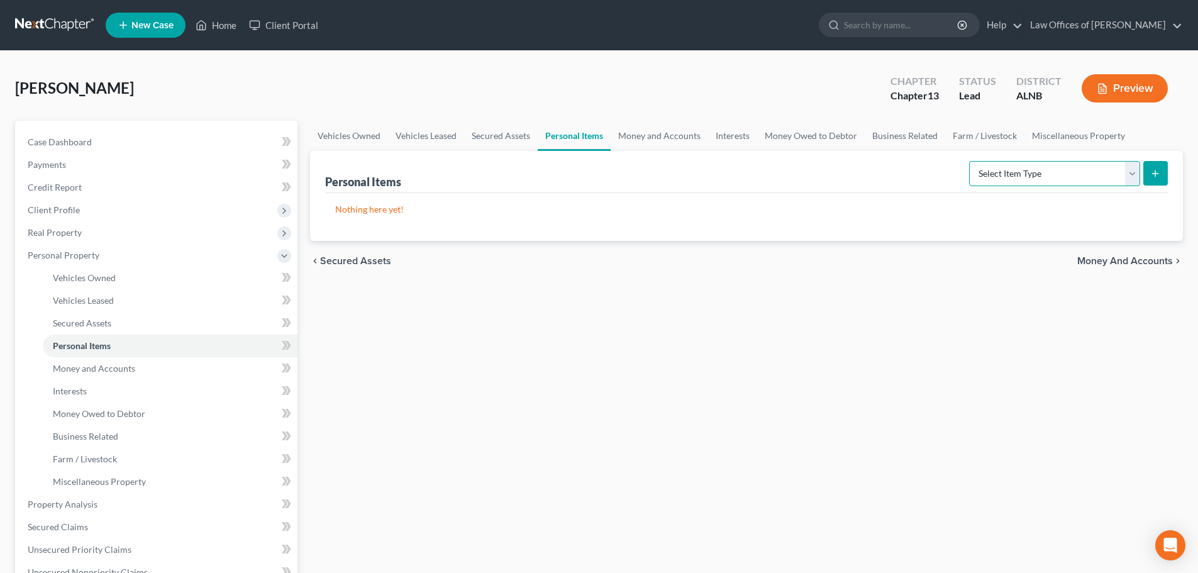
click at [1137, 176] on select "Select Item Type Clothing (A/B: 11) Collectibles Of Value (A/B: 8) Electronics …" at bounding box center [1054, 173] width 171 height 25
select select "clothing"
click at [971, 161] on select "Select Item Type Clothing (A/B: 11) Collectibles Of Value (A/B: 8) Electronics …" at bounding box center [1054, 173] width 171 height 25
click at [1158, 177] on icon "submit" at bounding box center [1156, 174] width 10 height 10
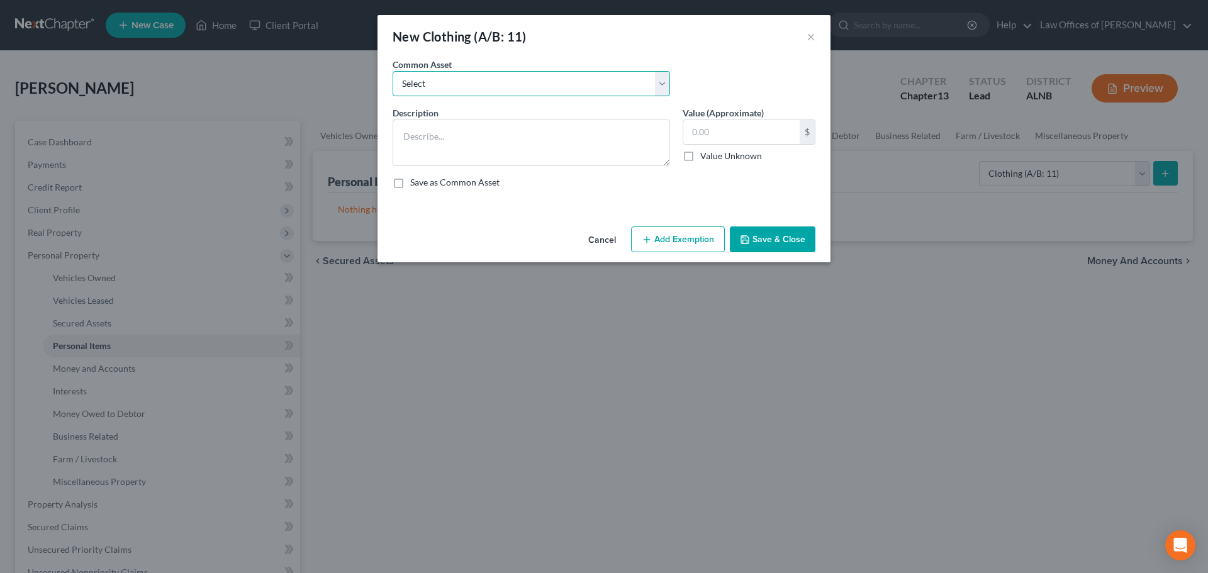
click at [667, 82] on select "Select Clothing and personal" at bounding box center [531, 83] width 277 height 25
select select "0"
click at [393, 71] on select "Select Clothing and personal" at bounding box center [531, 83] width 277 height 25
type textarea "Clothing and personal"
type input "300.00"
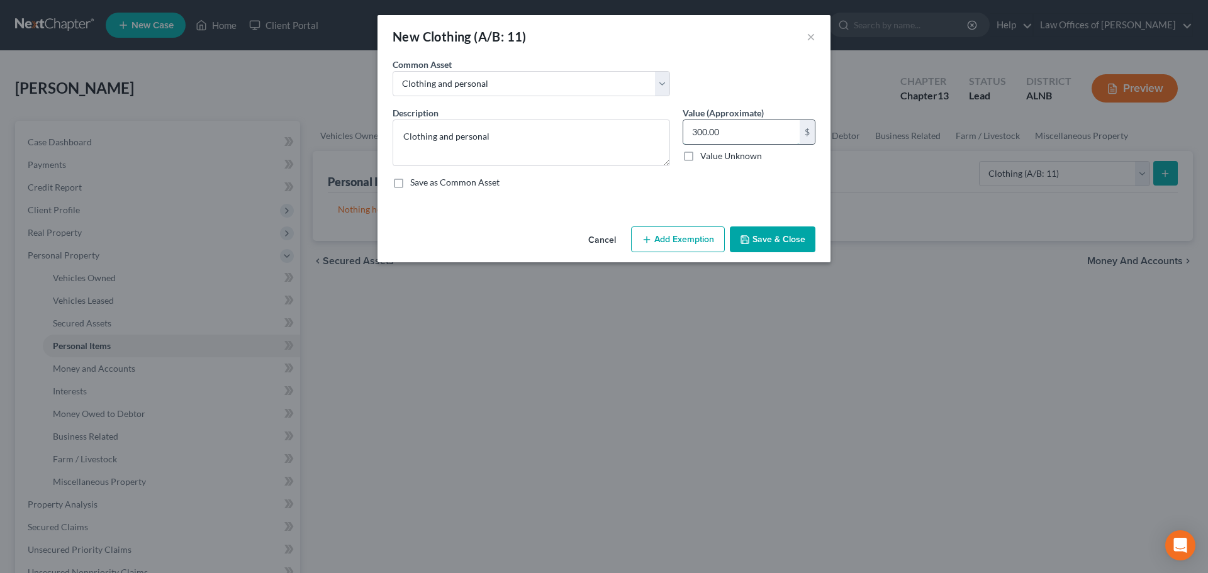
click at [723, 132] on input "300.00" at bounding box center [741, 132] width 116 height 24
click at [603, 240] on button "Cancel" at bounding box center [602, 240] width 48 height 25
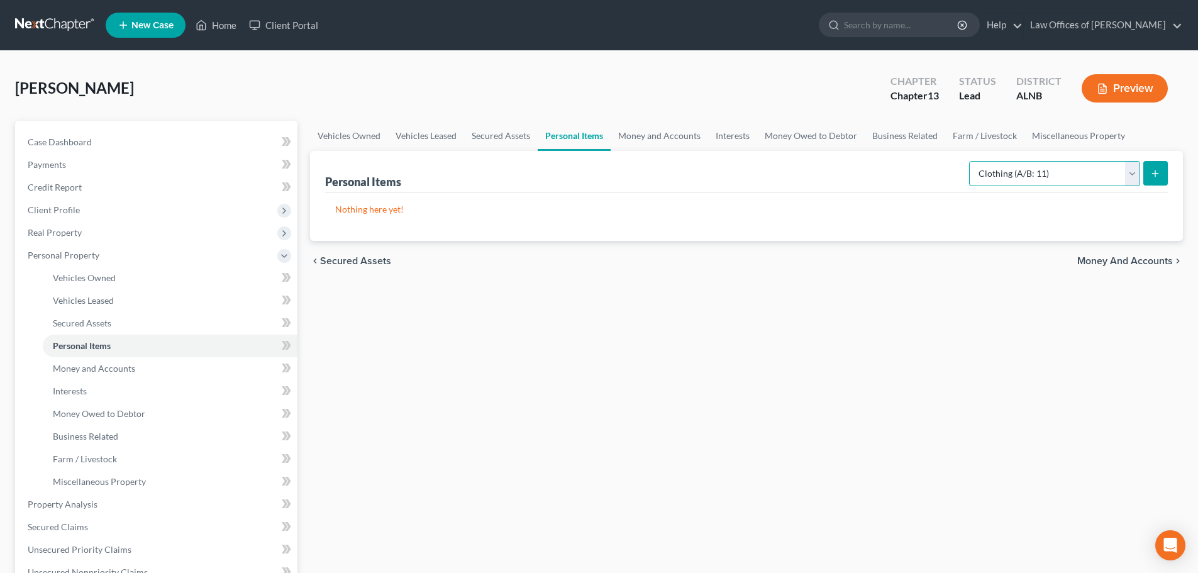
click at [1137, 172] on select "Select Item Type Clothing (A/B: 11) Collectibles Of Value (A/B: 8) Electronics …" at bounding box center [1054, 173] width 171 height 25
click at [656, 136] on link "Money and Accounts" at bounding box center [660, 136] width 98 height 30
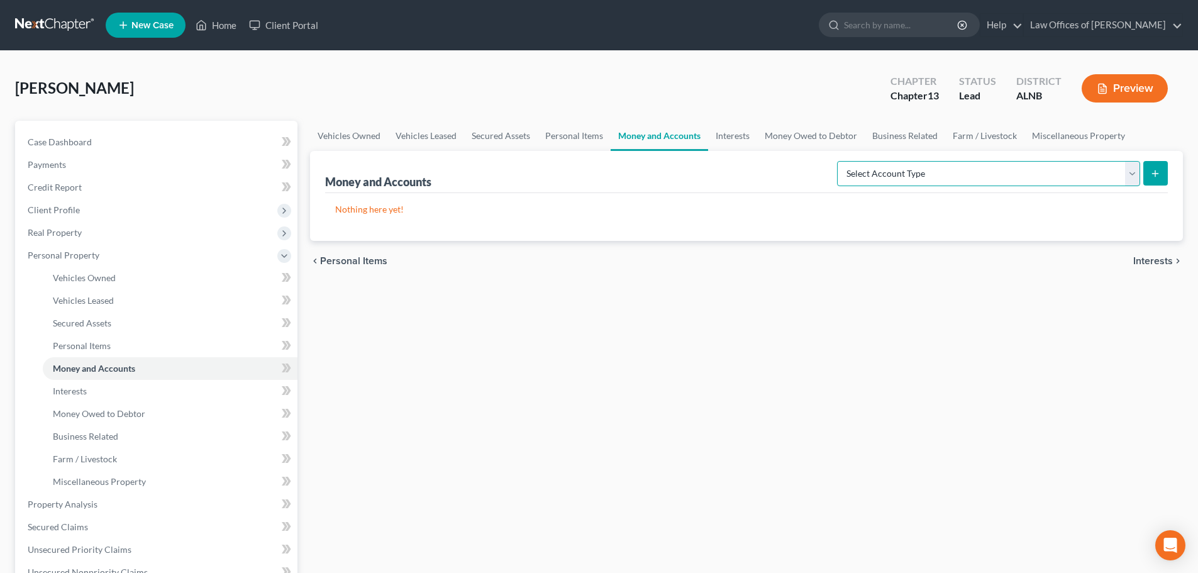
click at [1134, 169] on select "Select Account Type Brokerage (A/B: 18, SOFA: 20) Cash on Hand (A/B: 16) Certif…" at bounding box center [988, 173] width 303 height 25
click at [281, 257] on icon at bounding box center [284, 256] width 10 height 10
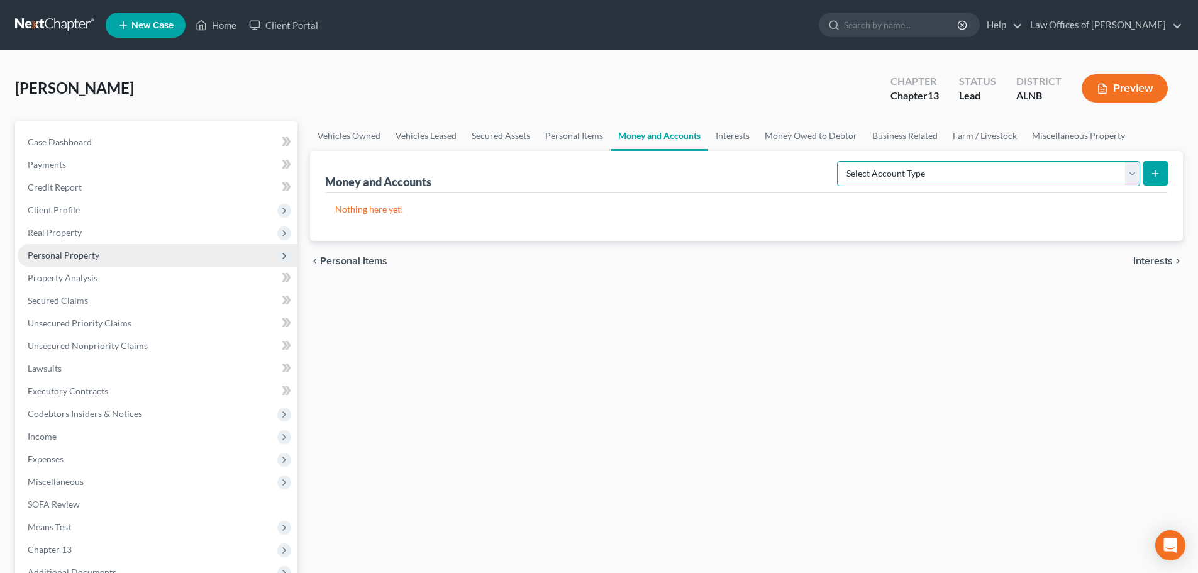
click at [1132, 169] on select "Select Account Type Brokerage (A/B: 18, SOFA: 20) Cash on Hand (A/B: 16) Certif…" at bounding box center [988, 173] width 303 height 25
select select "other"
click at [840, 161] on select "Select Account Type Brokerage (A/B: 18, SOFA: 20) Cash on Hand (A/B: 16) Certif…" at bounding box center [988, 173] width 303 height 25
click at [1154, 170] on icon "submit" at bounding box center [1156, 174] width 10 height 10
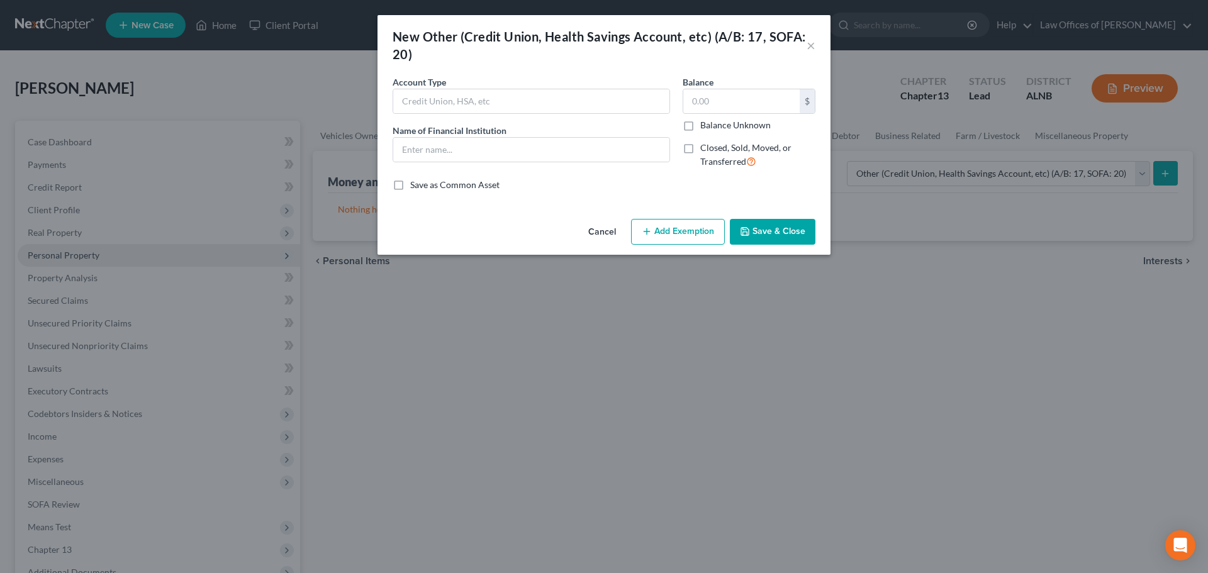
click at [592, 231] on button "Cancel" at bounding box center [602, 232] width 48 height 25
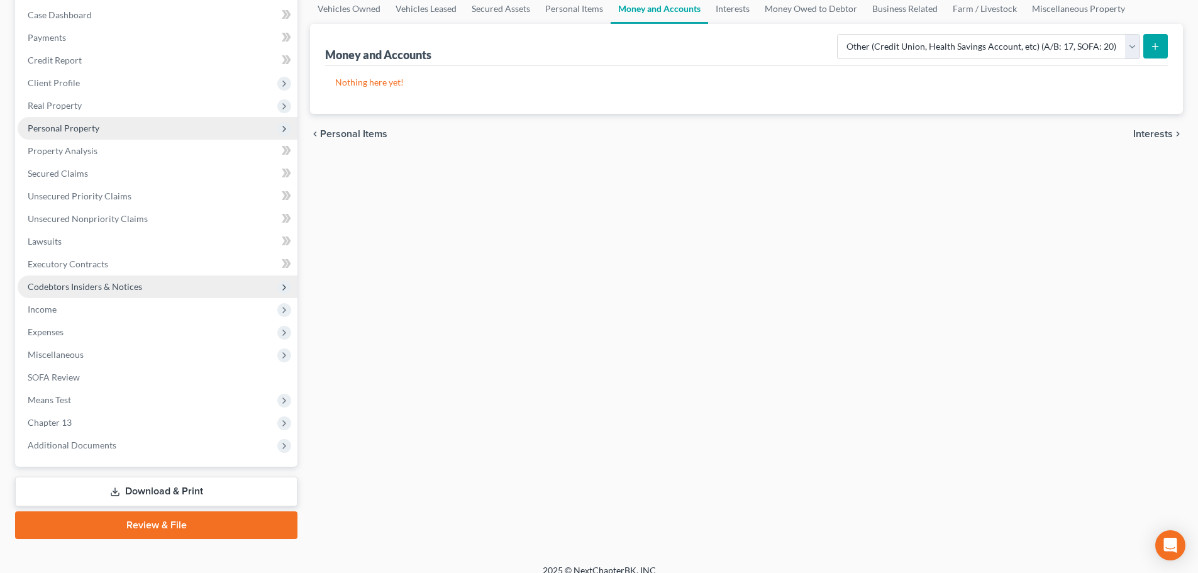
scroll to position [141, 0]
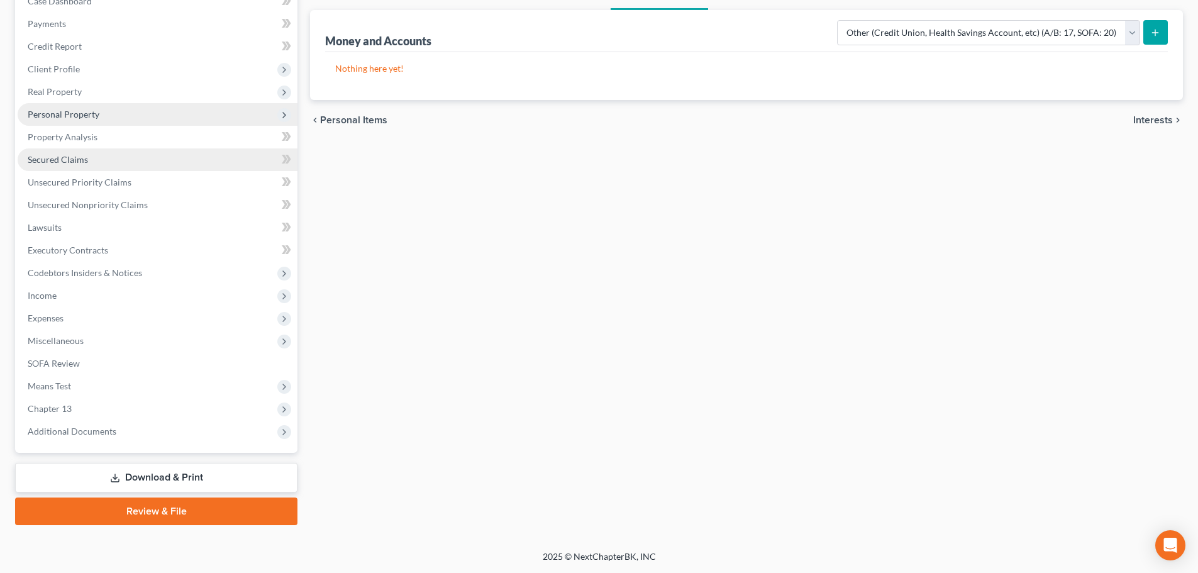
click at [137, 160] on link "Secured Claims" at bounding box center [158, 159] width 280 height 23
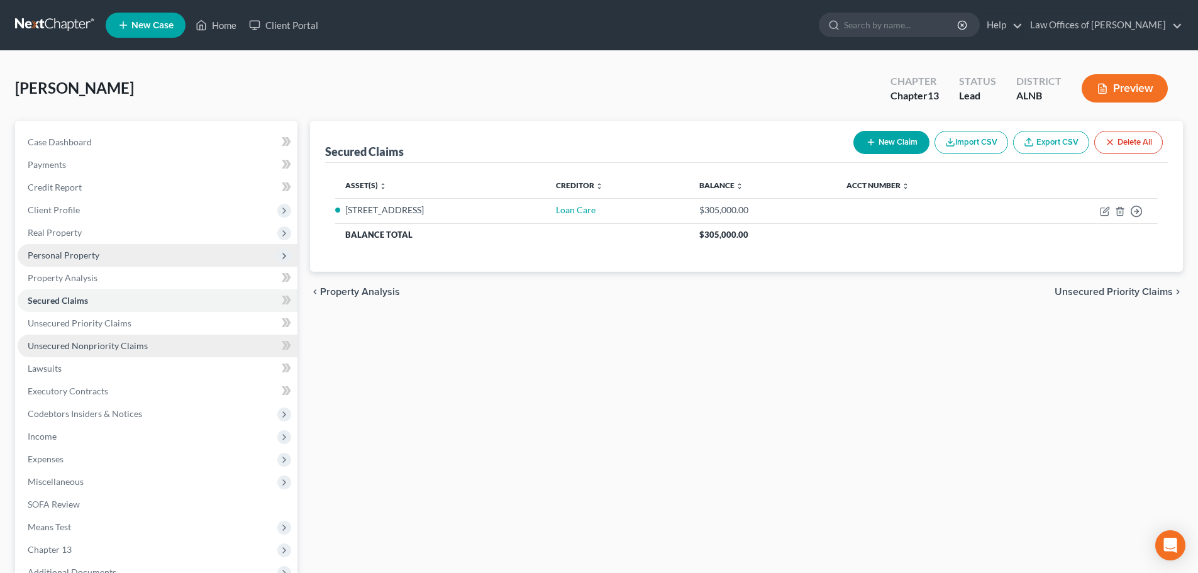
click at [124, 342] on span "Unsecured Nonpriority Claims" at bounding box center [88, 345] width 120 height 11
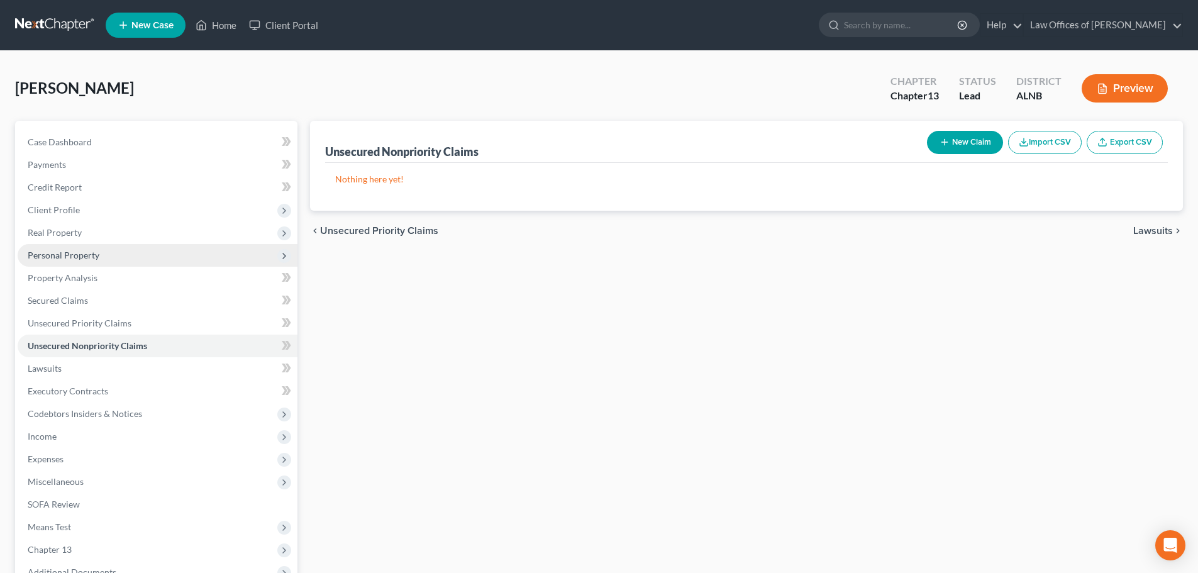
click at [974, 143] on button "New Claim" at bounding box center [965, 142] width 76 height 23
select select "0"
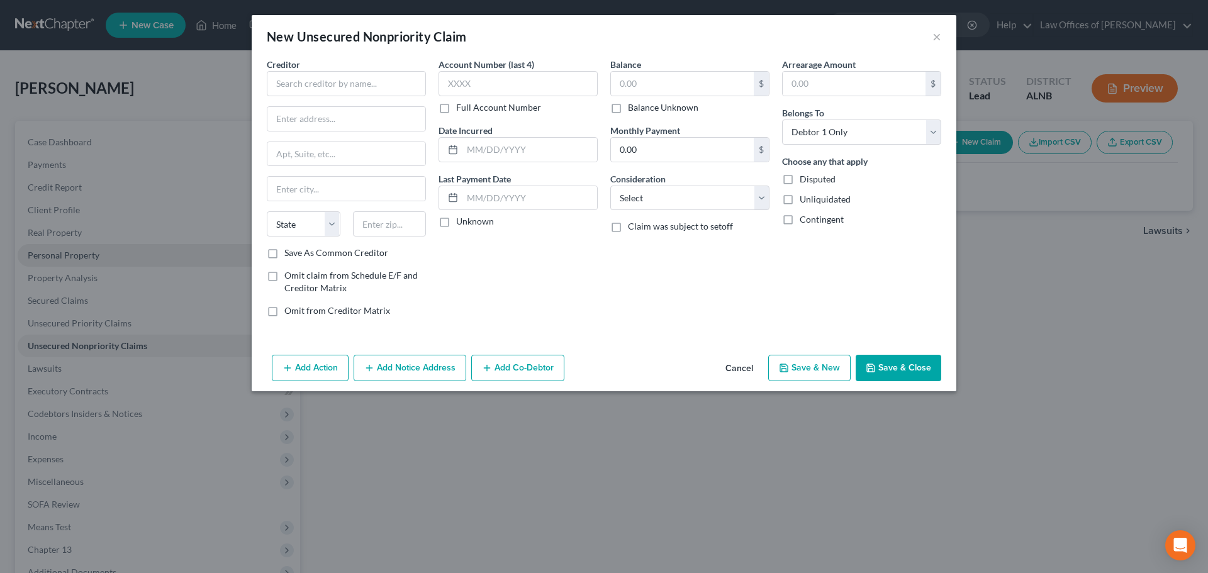
click at [739, 369] on button "Cancel" at bounding box center [739, 368] width 48 height 25
